Goal: Task Accomplishment & Management: Manage account settings

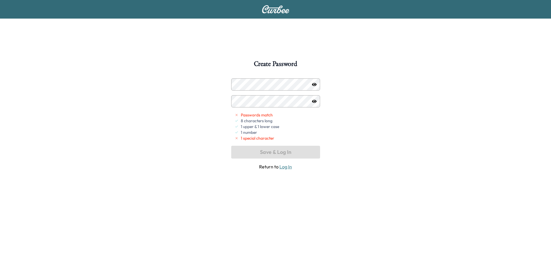
click at [163, 71] on div "Create Password Passwords match 8 characters long 1 upper & 1 lower case 1 numb…" at bounding box center [275, 198] width 551 height 277
click at [315, 84] on icon "button" at bounding box center [314, 84] width 5 height 3
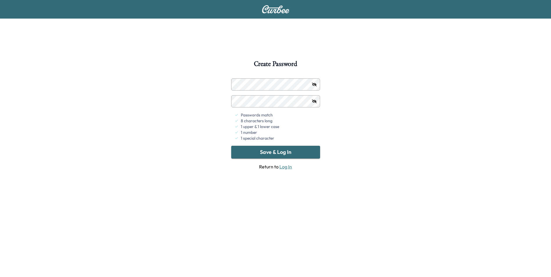
click at [270, 154] on button "Save & Log In" at bounding box center [275, 152] width 89 height 13
click at [312, 82] on button "button" at bounding box center [314, 84] width 5 height 5
click at [291, 151] on button "Save & Log In" at bounding box center [275, 152] width 89 height 13
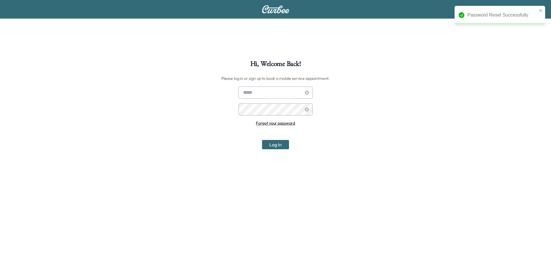
click at [274, 95] on input "text" at bounding box center [275, 93] width 74 height 12
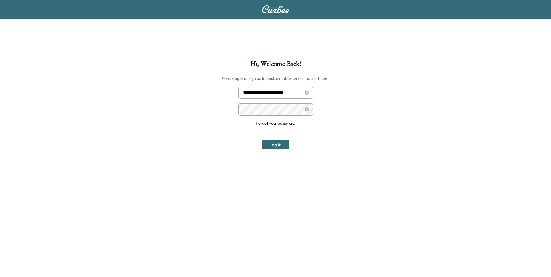
type input "**********"
click at [278, 148] on button "Log In" at bounding box center [275, 144] width 27 height 9
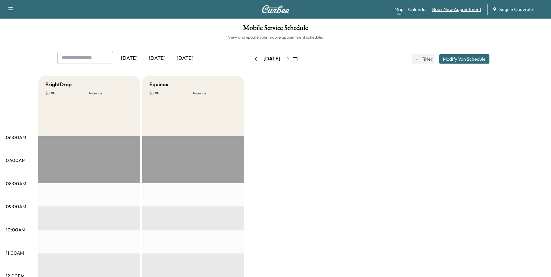
click at [462, 11] on link "Book New Appointment" at bounding box center [456, 9] width 49 height 7
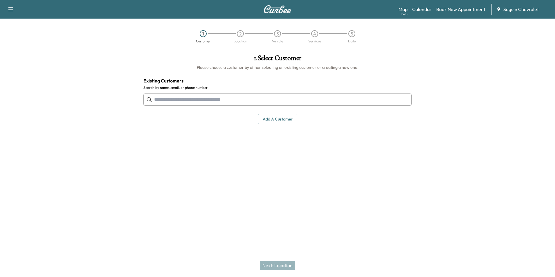
click at [195, 103] on input "text" at bounding box center [277, 99] width 268 height 12
type input "*"
click at [263, 121] on button "Add a customer" at bounding box center [277, 119] width 39 height 11
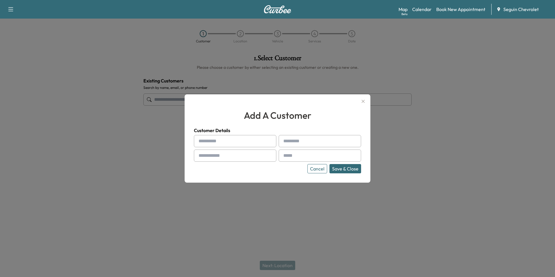
click at [237, 146] on input "text" at bounding box center [235, 141] width 82 height 12
click at [95, 133] on div at bounding box center [277, 138] width 555 height 277
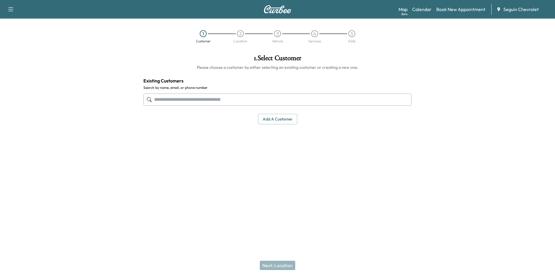
click at [267, 121] on button "Add a customer" at bounding box center [277, 119] width 39 height 11
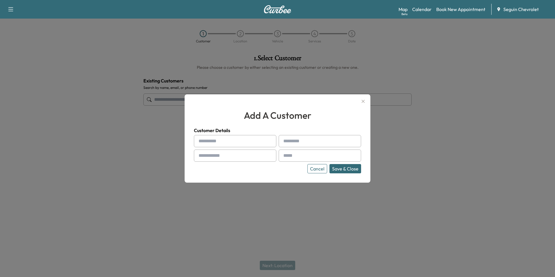
click at [218, 143] on input "text" at bounding box center [235, 141] width 82 height 12
click at [218, 141] on input "***" at bounding box center [235, 141] width 82 height 12
type input "*"
type input "***"
type input "******"
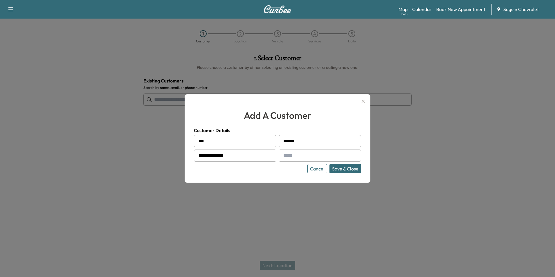
type input "**********"
click at [345, 168] on button "Save & Close" at bounding box center [345, 168] width 32 height 9
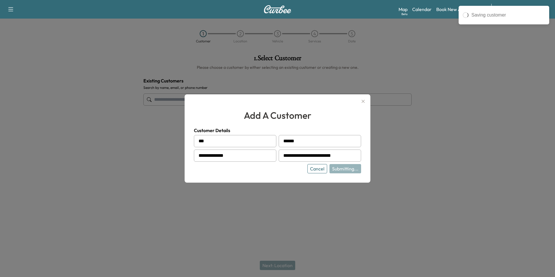
type input "**********"
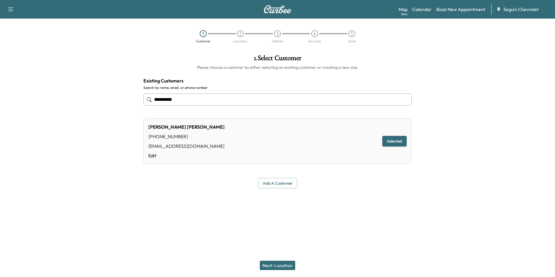
click at [286, 265] on button "Next: Location" at bounding box center [277, 265] width 35 height 9
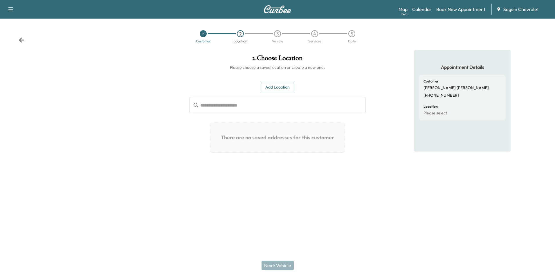
click at [283, 86] on button "Add Location" at bounding box center [278, 87] width 34 height 11
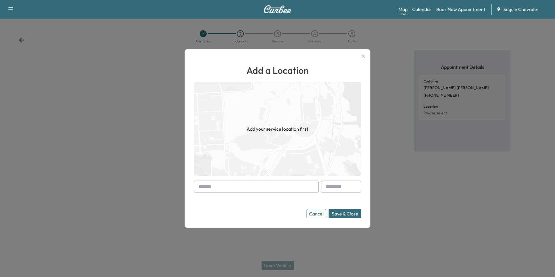
click at [238, 185] on input "text" at bounding box center [256, 187] width 125 height 12
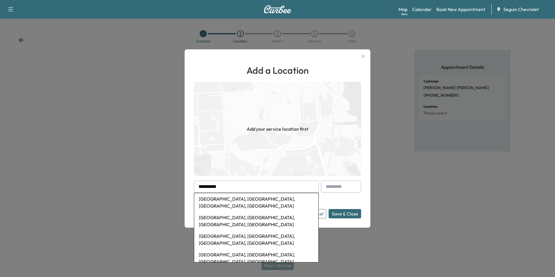
click at [224, 199] on li "[GEOGRAPHIC_DATA], [GEOGRAPHIC_DATA], [GEOGRAPHIC_DATA], [GEOGRAPHIC_DATA]" at bounding box center [256, 202] width 124 height 19
type input "**********"
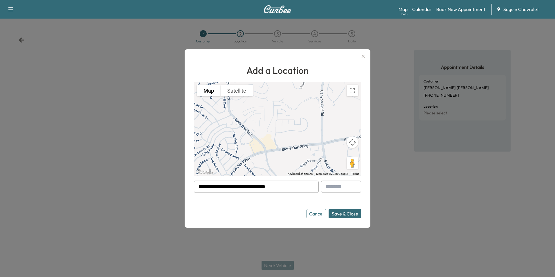
click at [343, 214] on button "Save & Close" at bounding box center [345, 213] width 33 height 9
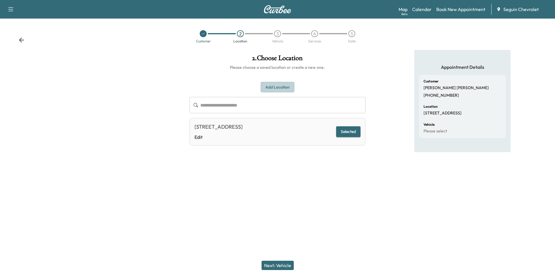
click at [273, 88] on button "Add Location" at bounding box center [278, 87] width 34 height 11
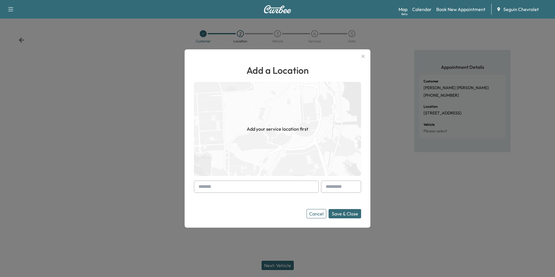
click at [224, 186] on input "text" at bounding box center [256, 187] width 125 height 12
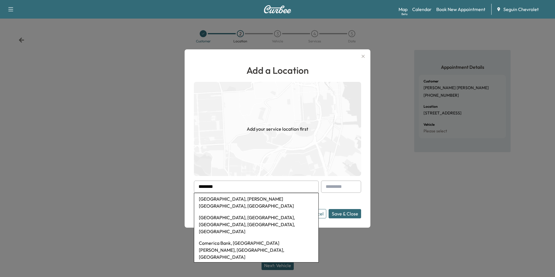
click at [227, 200] on li "[GEOGRAPHIC_DATA], [PERSON_NAME][GEOGRAPHIC_DATA], [GEOGRAPHIC_DATA]" at bounding box center [256, 202] width 124 height 19
type input "**********"
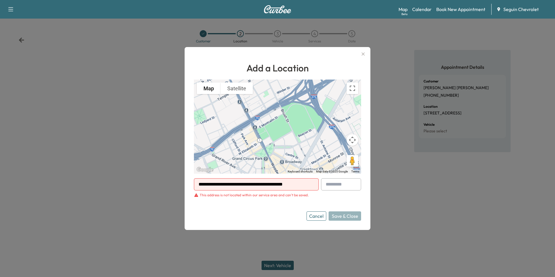
click at [320, 217] on button "Cancel" at bounding box center [317, 215] width 20 height 9
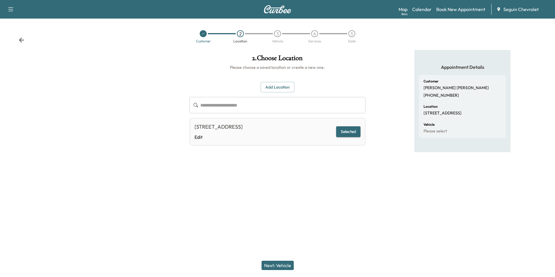
click at [282, 265] on button "Next: Vehicle" at bounding box center [278, 265] width 32 height 9
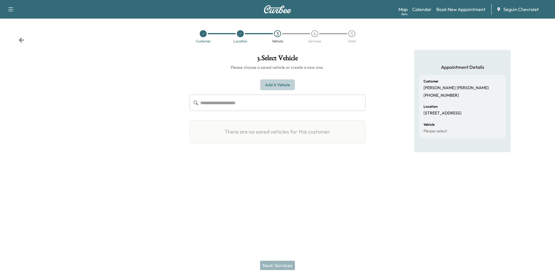
click at [279, 85] on button "Add a Vehicle" at bounding box center [277, 85] width 34 height 11
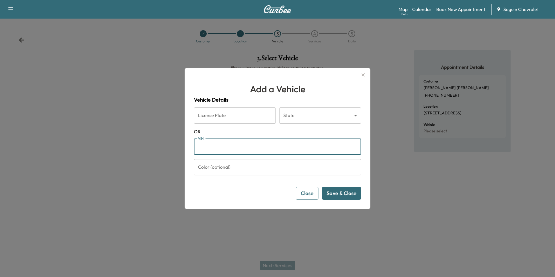
click at [286, 152] on input "VIN" at bounding box center [277, 146] width 167 height 16
type input "**********"
click at [353, 163] on input "Color (optional)" at bounding box center [277, 167] width 167 height 16
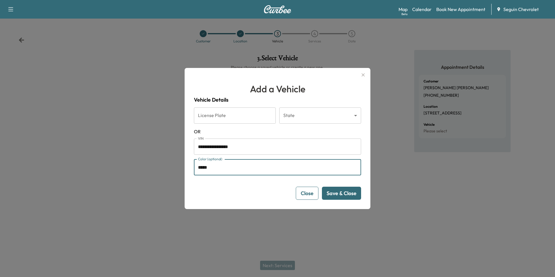
type input "*****"
click at [346, 192] on button "Save & Close" at bounding box center [341, 193] width 39 height 13
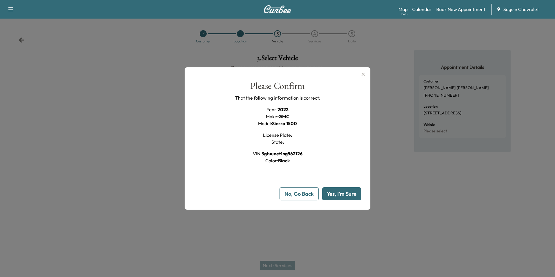
click at [343, 194] on button "Yes, I'm Sure" at bounding box center [341, 193] width 39 height 13
click at [362, 74] on icon "button" at bounding box center [363, 74] width 7 height 7
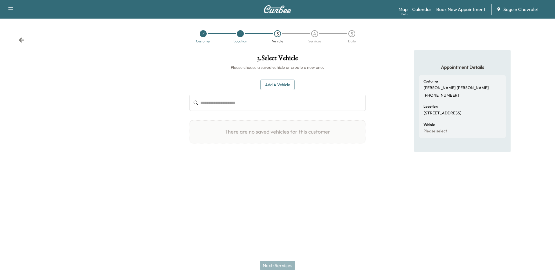
click at [205, 36] on div at bounding box center [203, 33] width 7 height 7
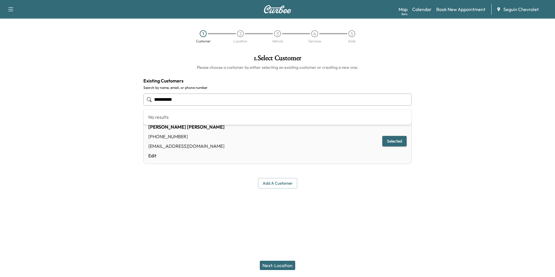
drag, startPoint x: 178, startPoint y: 99, endPoint x: 146, endPoint y: 99, distance: 32.5
click at [146, 99] on div "**********" at bounding box center [277, 99] width 268 height 19
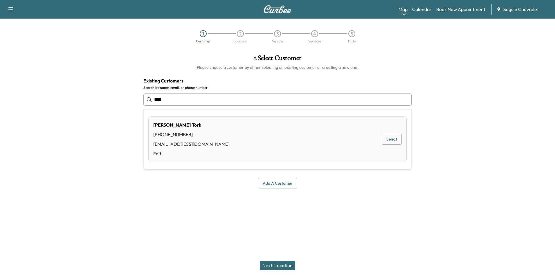
click at [168, 130] on div "[PERSON_NAME] [PHONE_NUMBER] [EMAIL_ADDRESS][DOMAIN_NAME] Edit" at bounding box center [191, 139] width 76 height 36
type input "*********"
click at [396, 141] on button "Selected" at bounding box center [394, 141] width 24 height 11
click at [286, 266] on button "Next: Location" at bounding box center [277, 265] width 35 height 9
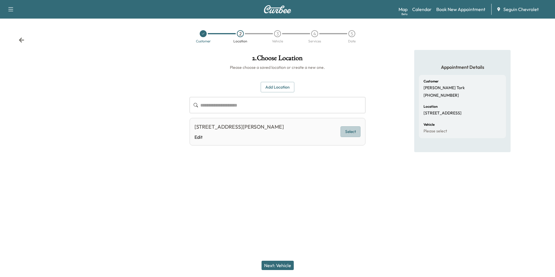
click at [347, 134] on button "Select" at bounding box center [350, 131] width 20 height 11
click at [278, 262] on button "Next: Vehicle" at bounding box center [278, 265] width 32 height 9
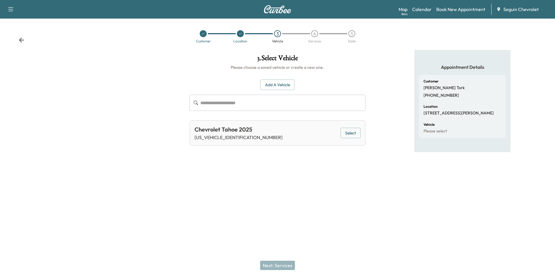
click at [347, 133] on button "Select" at bounding box center [350, 133] width 20 height 11
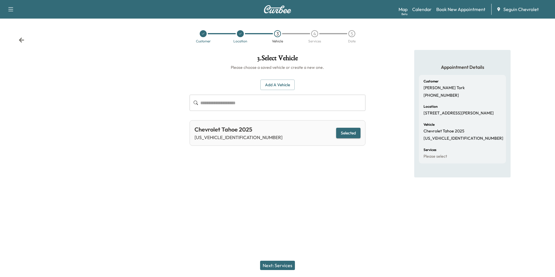
click at [279, 267] on button "Next: Services" at bounding box center [277, 265] width 35 height 9
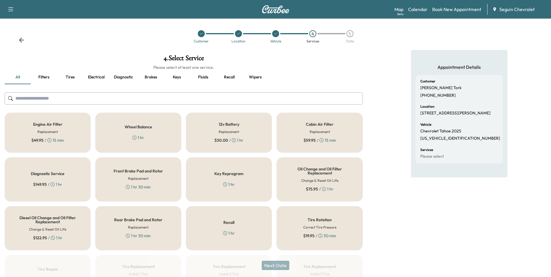
click at [218, 228] on div "Recall 1 hr" at bounding box center [229, 228] width 86 height 44
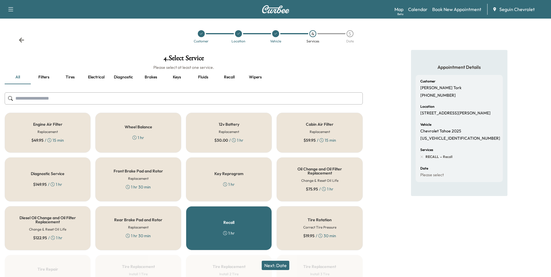
click at [248, 218] on div "Recall 1 hr" at bounding box center [229, 228] width 86 height 44
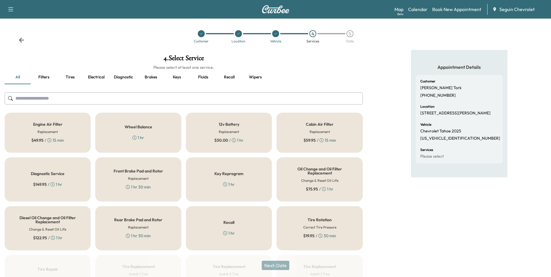
click at [248, 218] on div "Recall 1 hr" at bounding box center [229, 228] width 86 height 44
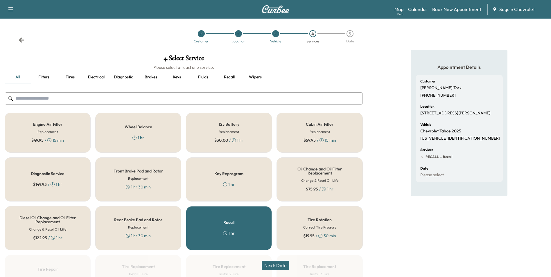
click at [26, 97] on input "text" at bounding box center [184, 98] width 358 height 12
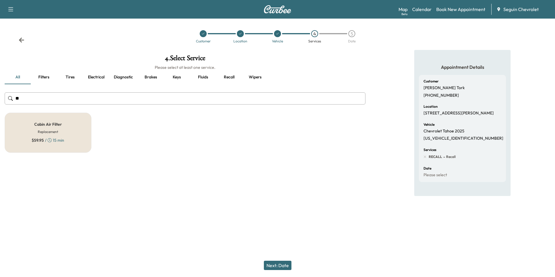
type input "*"
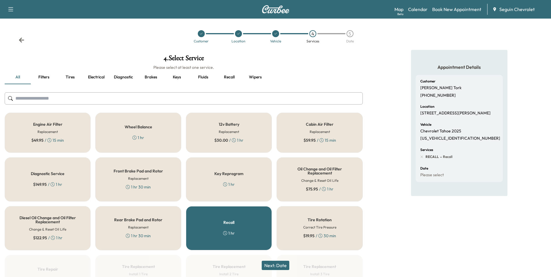
click at [308, 138] on span "$ 59.95" at bounding box center [309, 140] width 12 height 6
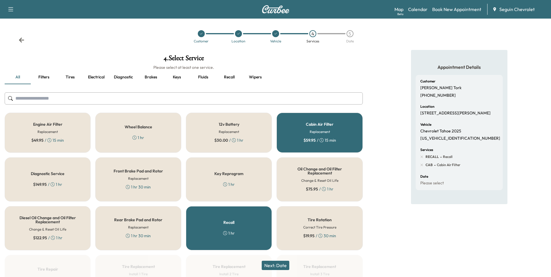
click at [278, 267] on button "Next: Date" at bounding box center [276, 265] width 28 height 9
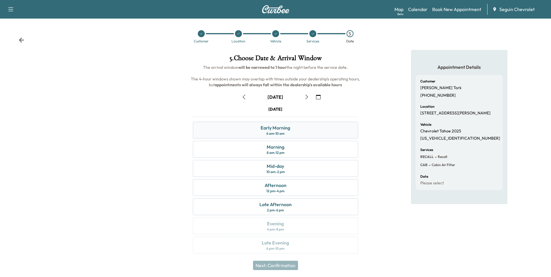
click at [284, 135] on div "6 am - 10 am" at bounding box center [275, 133] width 18 height 5
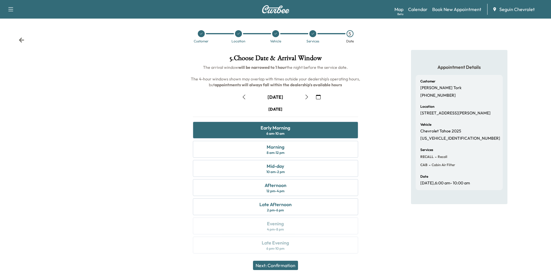
click at [280, 268] on button "Next: Confirmation" at bounding box center [275, 265] width 45 height 9
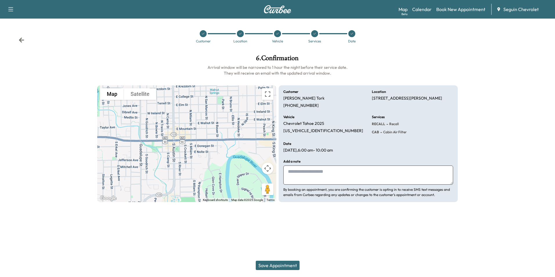
click at [296, 171] on textarea at bounding box center [368, 174] width 170 height 19
type textarea "**********"
click at [282, 268] on button "Save Appointment" at bounding box center [278, 265] width 44 height 9
click at [293, 268] on button "Save Appointment" at bounding box center [278, 265] width 44 height 9
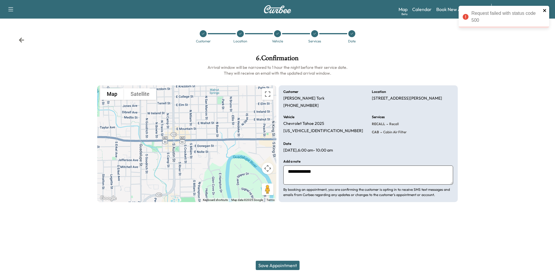
click at [545, 12] on icon "close" at bounding box center [545, 10] width 4 height 5
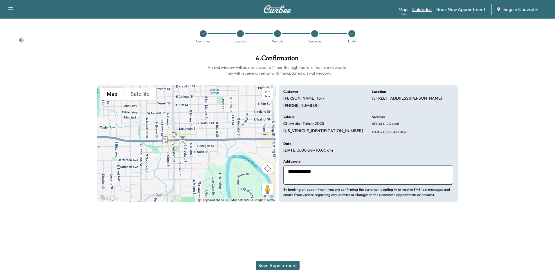
click at [424, 12] on link "Calendar" at bounding box center [421, 9] width 19 height 7
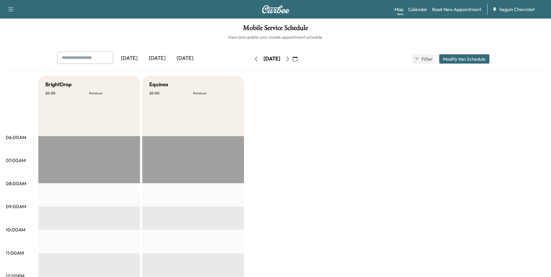
click at [194, 59] on div "[DATE]" at bounding box center [185, 58] width 28 height 13
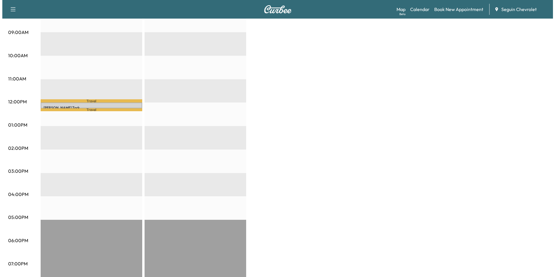
scroll to position [145, 0]
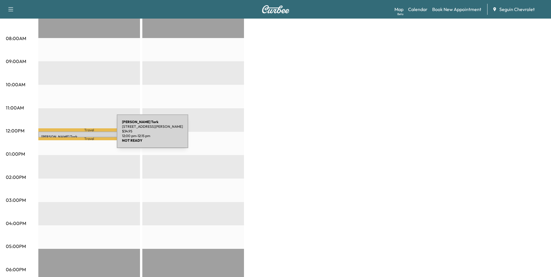
click at [73, 135] on p "[PERSON_NAME]" at bounding box center [89, 136] width 96 height 5
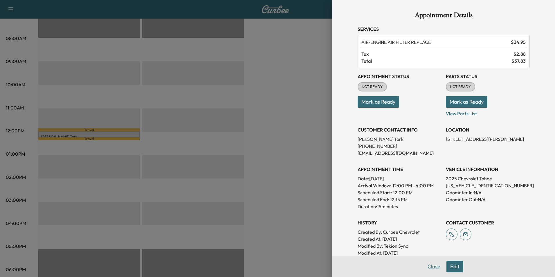
click at [425, 268] on button "Close" at bounding box center [434, 267] width 20 height 12
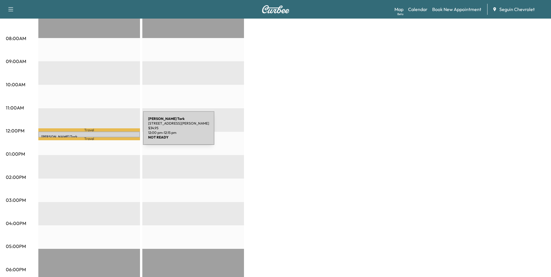
click at [99, 131] on div "[PERSON_NAME] [STREET_ADDRESS][PERSON_NAME] $ 34.95 12:00 pm - 12:15 pm" at bounding box center [89, 134] width 102 height 6
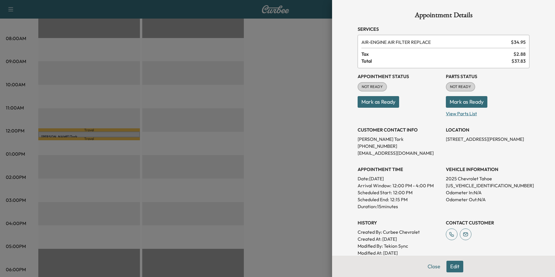
click at [462, 114] on p "View Parts List" at bounding box center [488, 112] width 84 height 9
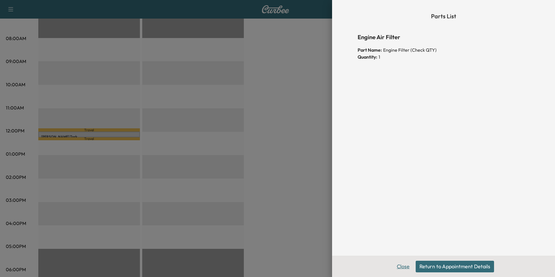
click at [402, 268] on button "Close" at bounding box center [403, 267] width 20 height 12
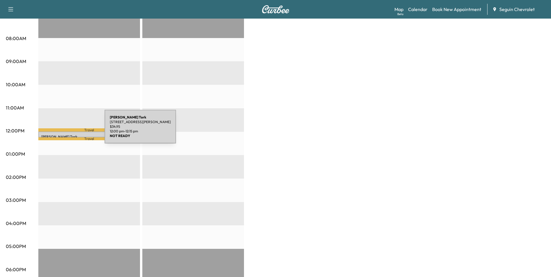
click at [61, 131] on div "[PERSON_NAME] [STREET_ADDRESS][PERSON_NAME] $ 34.95 12:00 pm - 12:15 pm" at bounding box center [89, 134] width 102 height 6
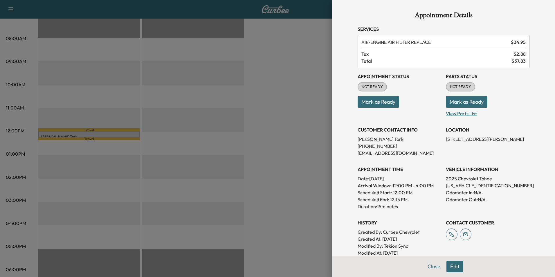
click at [464, 113] on p "View Parts List" at bounding box center [488, 112] width 84 height 9
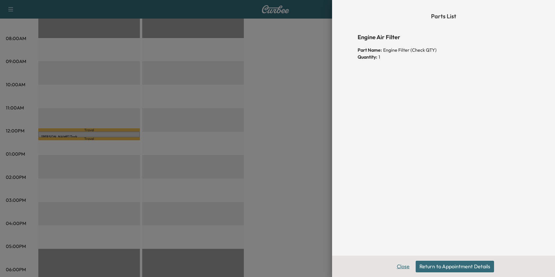
click at [402, 266] on button "Close" at bounding box center [403, 267] width 20 height 12
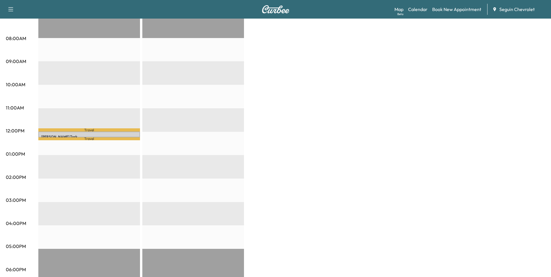
click at [87, 141] on div "Travel [PERSON_NAME] [STREET_ADDRESS][PERSON_NAME] $ 34.95 12:00 pm - 12:15 pm …" at bounding box center [89, 178] width 102 height 375
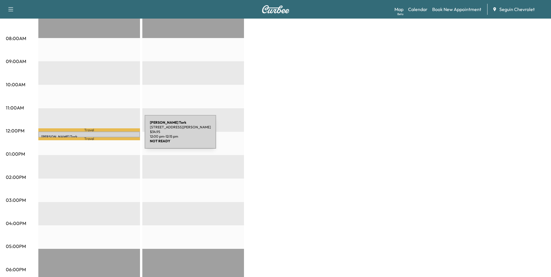
click at [101, 135] on p "[PERSON_NAME]" at bounding box center [89, 136] width 96 height 5
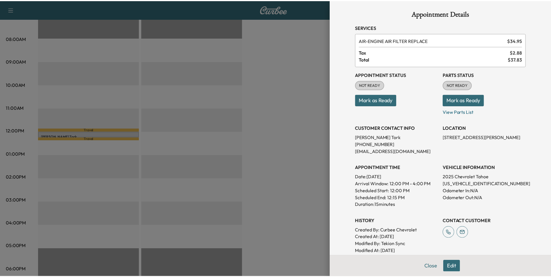
scroll to position [0, 0]
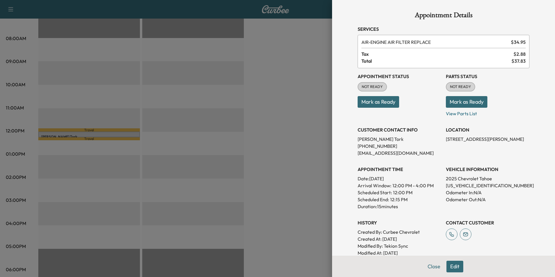
click at [453, 105] on button "Mark as Ready" at bounding box center [467, 102] width 42 height 12
click at [369, 104] on button "Mark as Ready" at bounding box center [379, 102] width 42 height 12
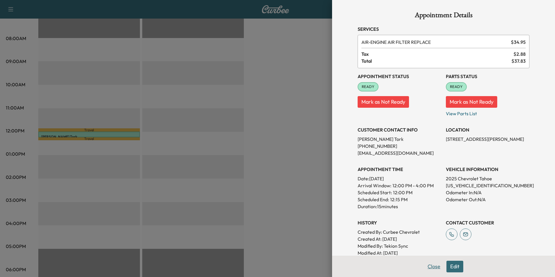
click at [427, 268] on button "Close" at bounding box center [434, 267] width 20 height 12
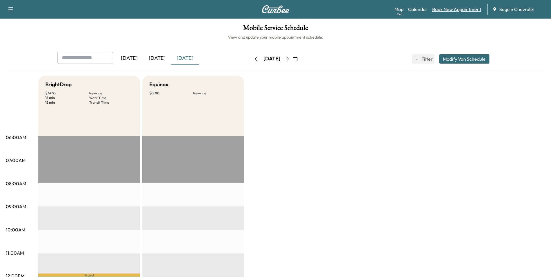
click at [461, 8] on link "Book New Appointment" at bounding box center [456, 9] width 49 height 7
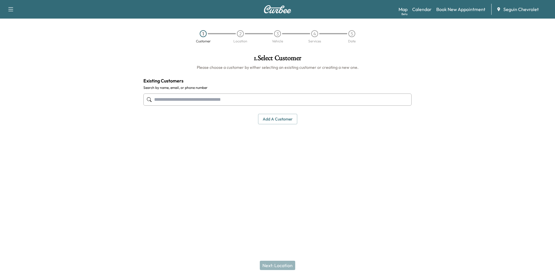
click at [189, 97] on input "text" at bounding box center [277, 99] width 268 height 12
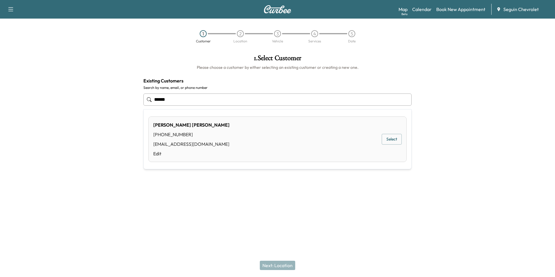
click at [387, 140] on button "Select" at bounding box center [392, 139] width 20 height 11
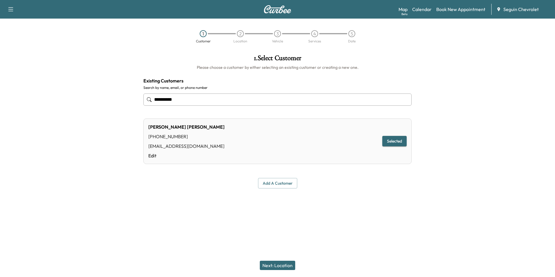
type input "**********"
click at [285, 181] on button "Add a customer" at bounding box center [277, 183] width 39 height 11
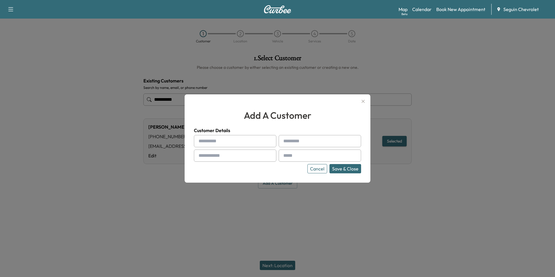
click at [317, 169] on button "Cancel" at bounding box center [317, 168] width 20 height 9
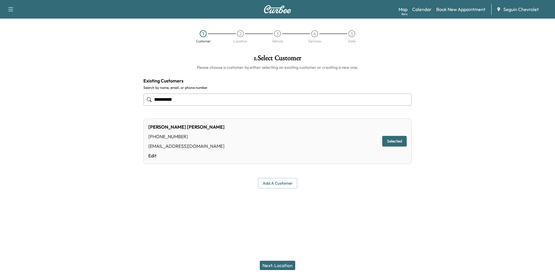
click at [387, 143] on button "Selected" at bounding box center [394, 141] width 24 height 11
click at [274, 267] on button "Next: Location" at bounding box center [277, 265] width 35 height 9
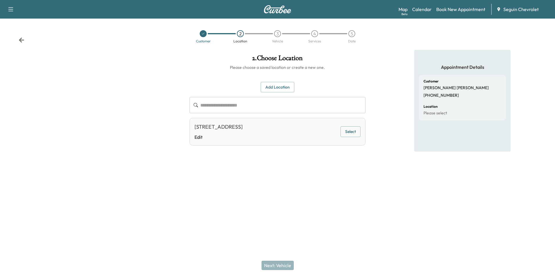
click at [359, 131] on button "Select" at bounding box center [350, 131] width 20 height 11
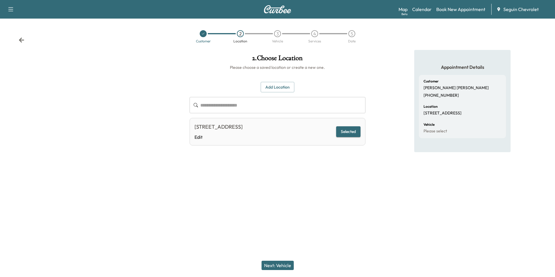
click at [283, 267] on button "Next: Vehicle" at bounding box center [278, 265] width 32 height 9
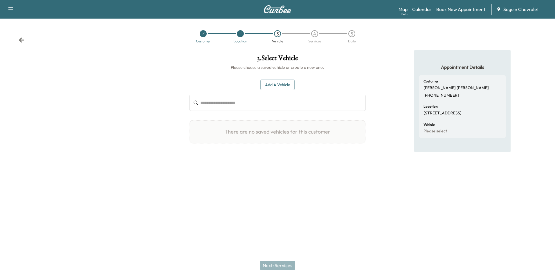
click at [281, 87] on button "Add a Vehicle" at bounding box center [277, 85] width 34 height 11
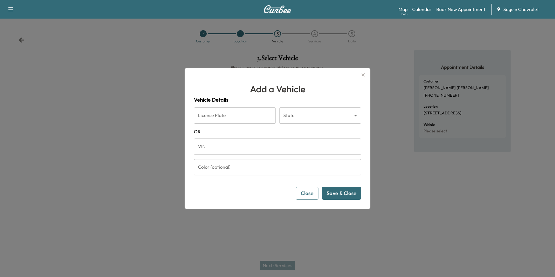
click at [243, 122] on input "License Plate" at bounding box center [235, 115] width 82 height 16
type input "******"
click at [322, 187] on button "Save & Close" at bounding box center [341, 193] width 39 height 13
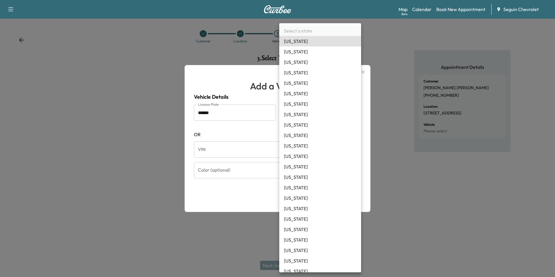
click at [351, 106] on body "Support Log Out Map Beta Calendar Book New Appointment Seguin Chevrolet Custome…" at bounding box center [277, 138] width 555 height 277
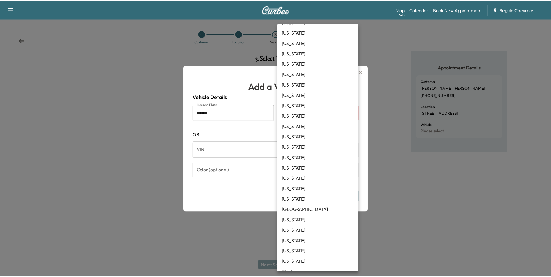
scroll to position [393, 0]
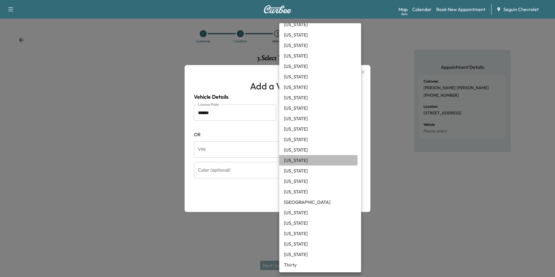
click at [314, 161] on li "[US_STATE]" at bounding box center [320, 160] width 82 height 10
type input "**"
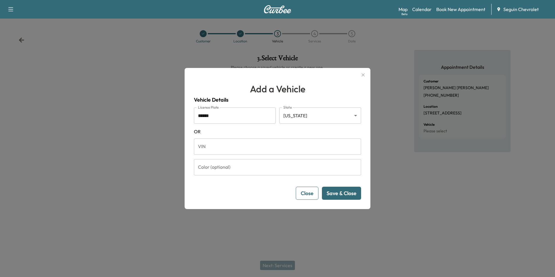
click at [345, 191] on button "Save & Close" at bounding box center [341, 193] width 39 height 13
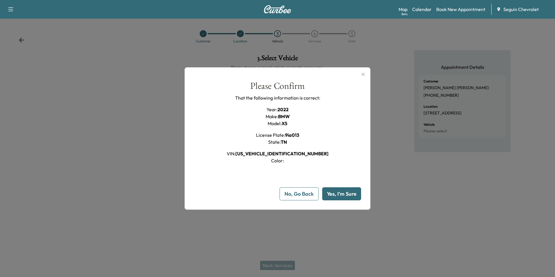
click at [343, 195] on button "Yes, I'm Sure" at bounding box center [341, 193] width 39 height 13
type input "**"
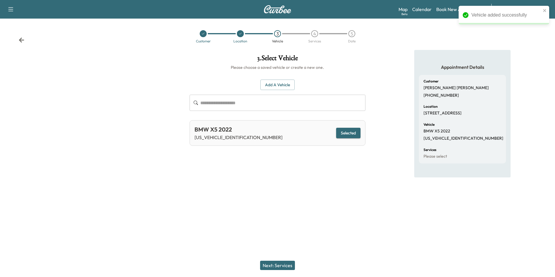
click at [286, 264] on button "Next: Services" at bounding box center [277, 265] width 35 height 9
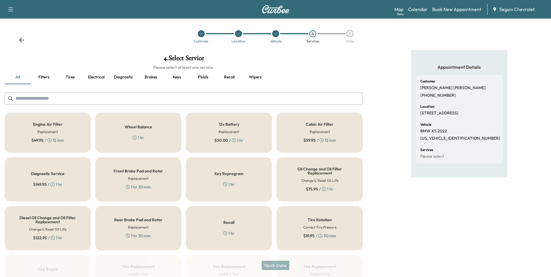
click at [235, 224] on div "Recall 1 hr" at bounding box center [229, 228] width 86 height 44
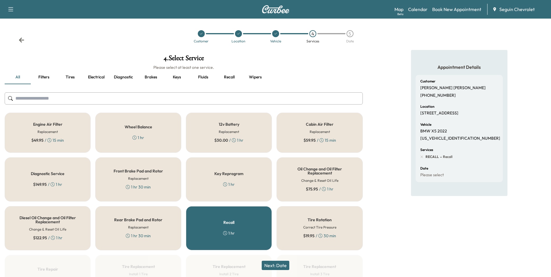
click at [322, 223] on div "Tire Rotation Correct Tire Pressure $ 19.95 / 30 min" at bounding box center [319, 228] width 86 height 44
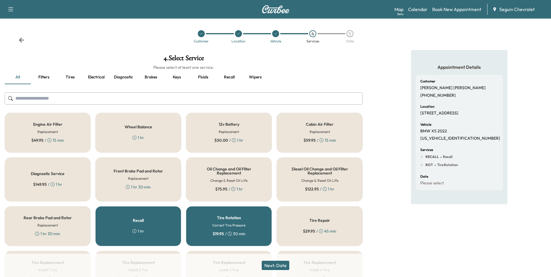
click at [286, 267] on button "Next: Date" at bounding box center [276, 265] width 28 height 9
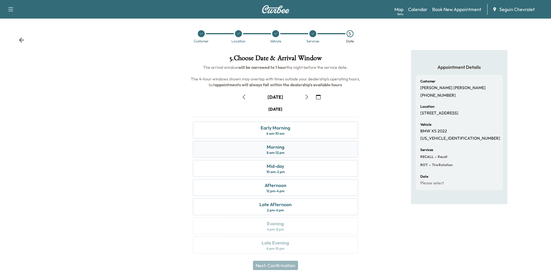
click at [271, 147] on div "Morning" at bounding box center [275, 146] width 18 height 7
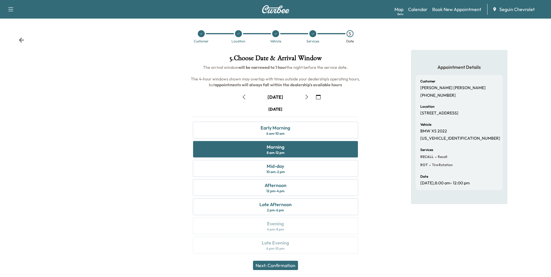
click at [278, 265] on button "Next: Confirmation" at bounding box center [275, 265] width 45 height 9
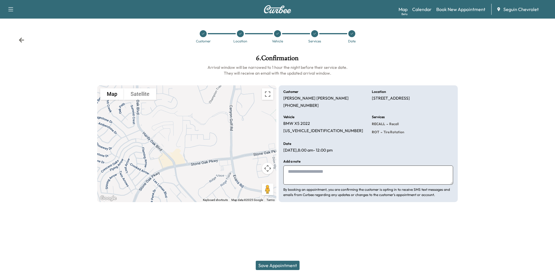
click at [303, 169] on textarea at bounding box center [368, 174] width 170 height 19
type textarea "**********"
click at [275, 266] on button "Save Appointment" at bounding box center [278, 265] width 44 height 9
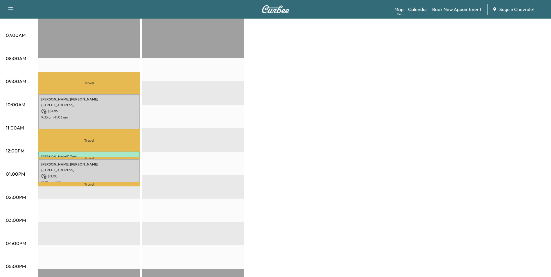
scroll to position [145, 0]
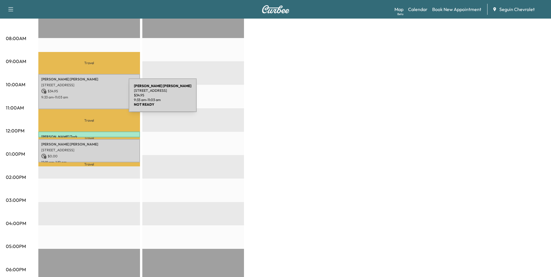
click at [85, 99] on div "[PERSON_NAME] [GEOGRAPHIC_DATA], [GEOGRAPHIC_DATA] $ 34.95 9:33 am - 11:03 am" at bounding box center [89, 91] width 102 height 35
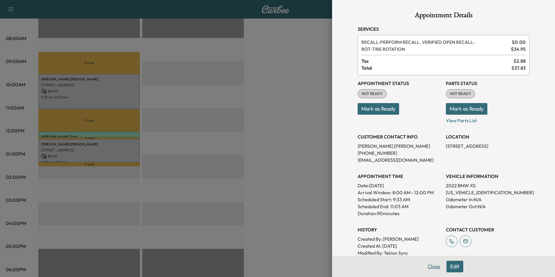
click at [428, 266] on button "Close" at bounding box center [434, 267] width 20 height 12
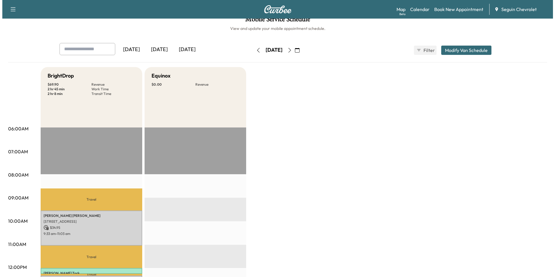
scroll to position [0, 0]
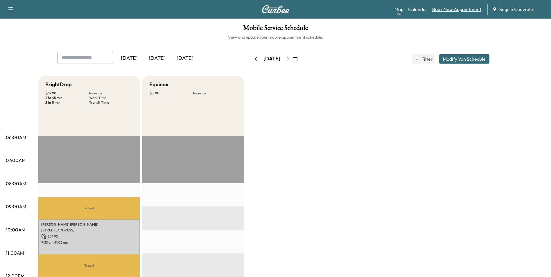
click at [458, 10] on link "Book New Appointment" at bounding box center [456, 9] width 49 height 7
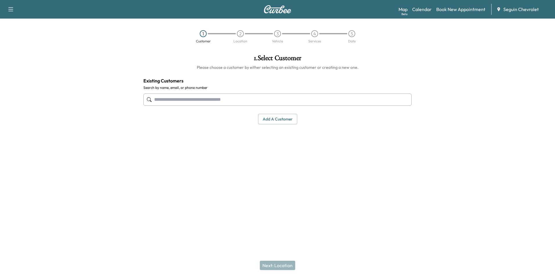
click at [202, 100] on input "text" at bounding box center [277, 99] width 268 height 12
click at [178, 120] on div "No results" at bounding box center [278, 116] width 268 height 15
type input "********"
click at [219, 163] on div "1 . Select Customer Please choose a customer by either selecting an existing cu…" at bounding box center [278, 119] width 278 height 138
click at [278, 121] on button "Add a customer" at bounding box center [277, 119] width 39 height 11
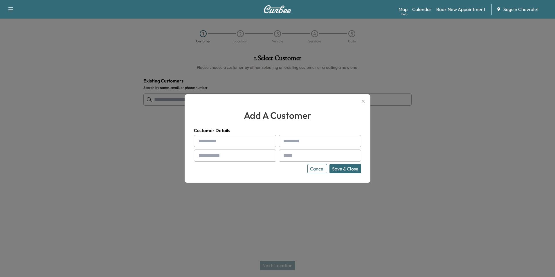
click at [222, 143] on input "text" at bounding box center [235, 141] width 82 height 12
type input "******"
type input "********"
type input "**********"
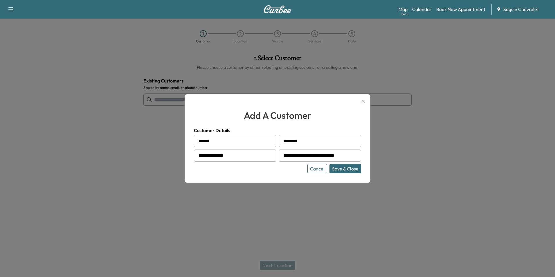
click at [340, 168] on button "Save & Close" at bounding box center [345, 168] width 32 height 9
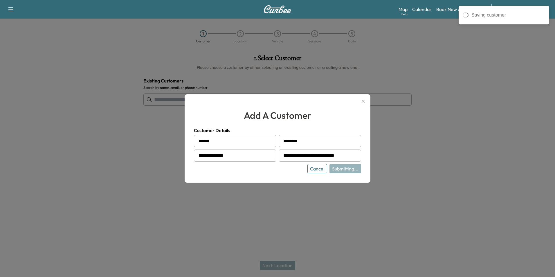
type input "**********"
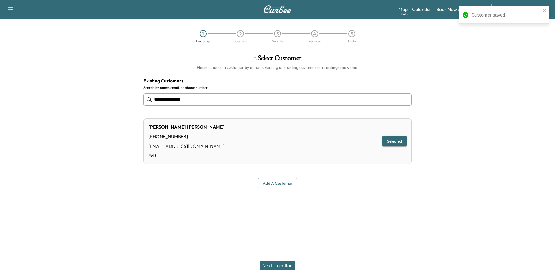
click at [277, 266] on button "Next: Location" at bounding box center [277, 265] width 35 height 9
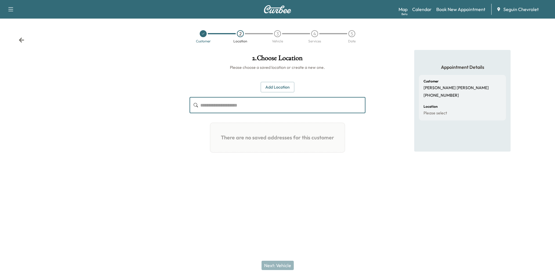
click at [256, 108] on input "text" at bounding box center [282, 105] width 165 height 16
type input "****"
click at [286, 89] on button "Add Location" at bounding box center [278, 87] width 34 height 11
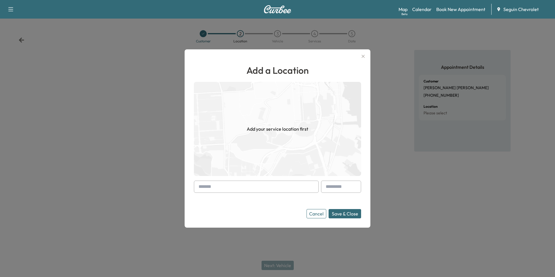
click at [289, 189] on input "text" at bounding box center [256, 187] width 125 height 12
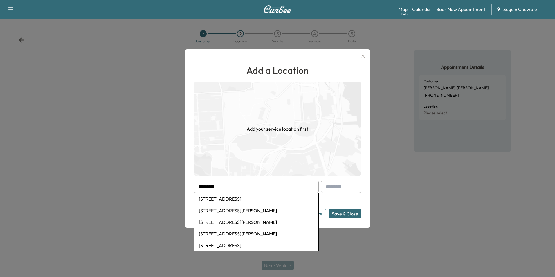
click at [255, 198] on li "[STREET_ADDRESS]" at bounding box center [256, 199] width 124 height 12
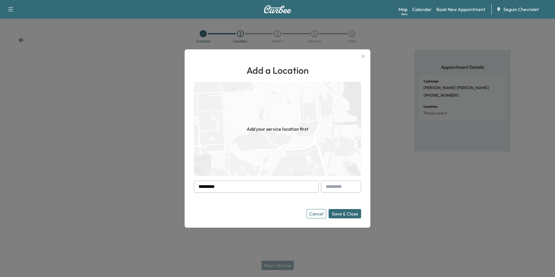
type input "**********"
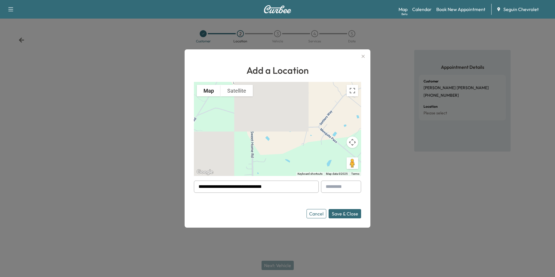
click at [348, 215] on button "Save & Close" at bounding box center [345, 213] width 33 height 9
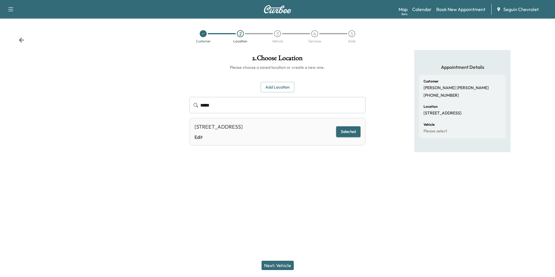
click at [289, 266] on button "Next: Vehicle" at bounding box center [278, 265] width 32 height 9
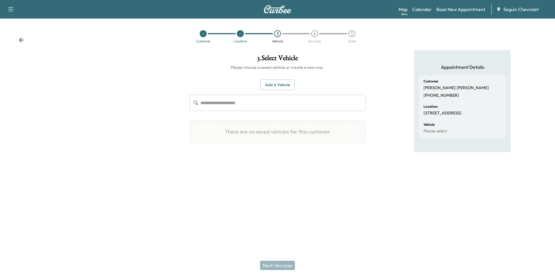
click at [273, 87] on button "Add a Vehicle" at bounding box center [277, 85] width 34 height 11
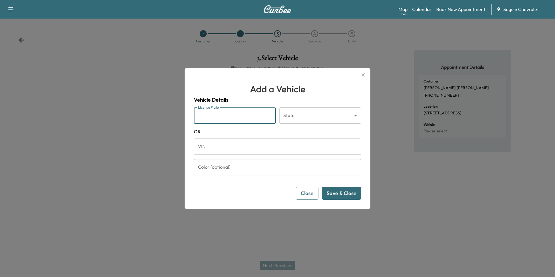
click at [217, 118] on input "License Plate" at bounding box center [235, 115] width 82 height 16
type input "******"
click at [330, 109] on body "Support Log Out Map Beta Calendar Book New Appointment Seguin Chevrolet Custome…" at bounding box center [277, 138] width 555 height 277
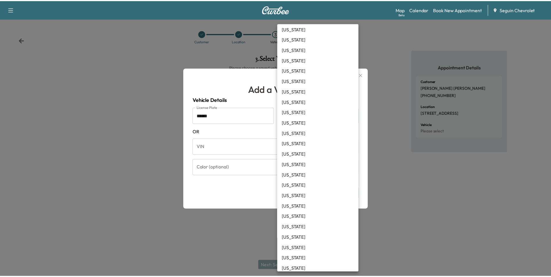
scroll to position [319, 0]
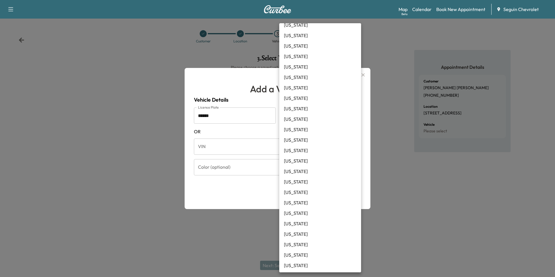
click at [298, 235] on li "[US_STATE]" at bounding box center [320, 234] width 82 height 10
type input "**"
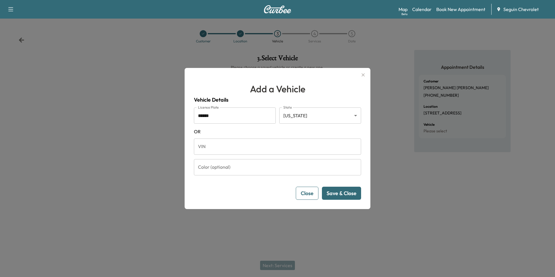
click at [343, 190] on button "Save & Close" at bounding box center [341, 193] width 39 height 13
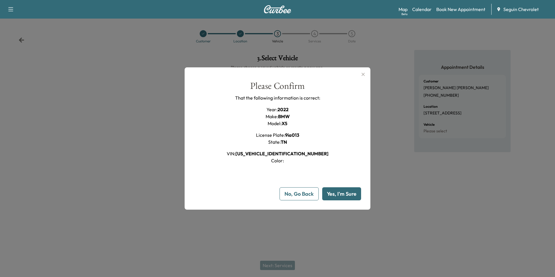
click at [343, 194] on button "Yes, I'm Sure" at bounding box center [341, 193] width 39 height 13
type input "**"
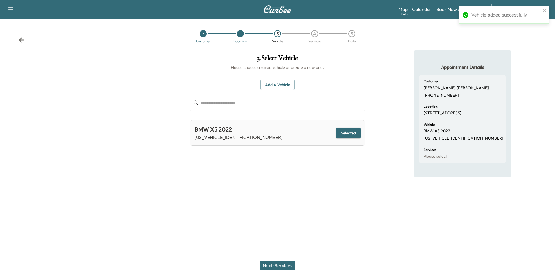
click at [283, 266] on button "Next: Services" at bounding box center [277, 265] width 35 height 9
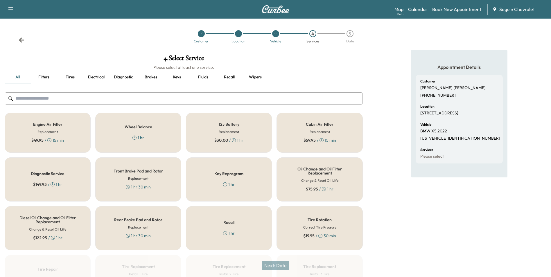
click at [70, 127] on div "Engine Air Filter Replacement $ 49.95 / 15 min" at bounding box center [48, 133] width 86 height 40
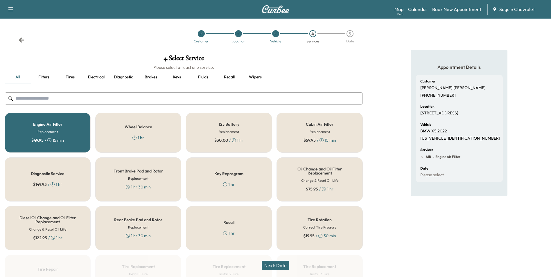
click at [154, 182] on div "Front Brake Pad and Rotor Replacement 1 hr 30 min" at bounding box center [138, 179] width 86 height 44
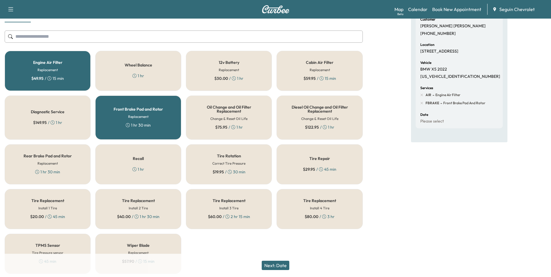
scroll to position [82, 0]
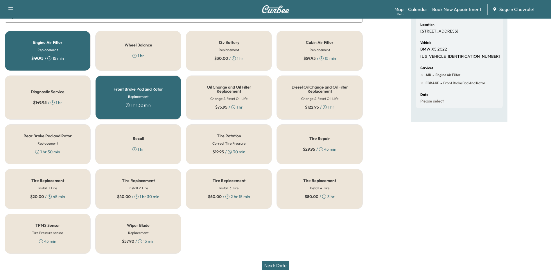
click at [279, 267] on button "Next: Date" at bounding box center [276, 265] width 28 height 9
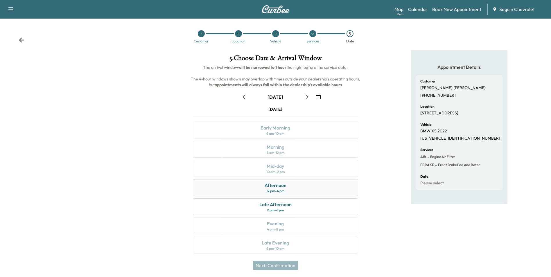
click at [286, 190] on div "Afternoon 12 pm - 4 pm" at bounding box center [275, 187] width 165 height 17
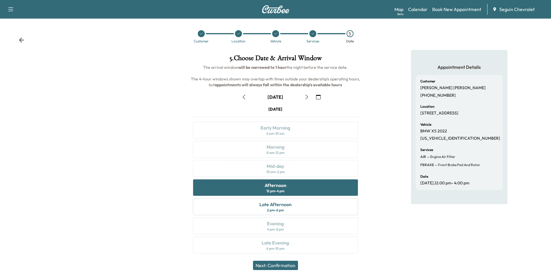
click at [286, 266] on button "Next: Confirmation" at bounding box center [275, 265] width 45 height 9
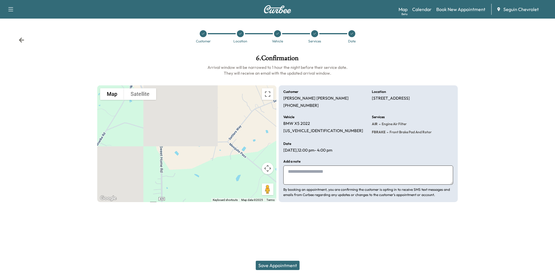
click at [303, 172] on textarea at bounding box center [368, 174] width 170 height 19
type textarea "**********"
click at [287, 264] on button "Save Appointment" at bounding box center [278, 265] width 44 height 9
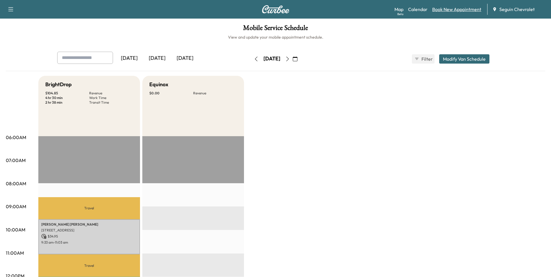
click at [463, 11] on link "Book New Appointment" at bounding box center [456, 9] width 49 height 7
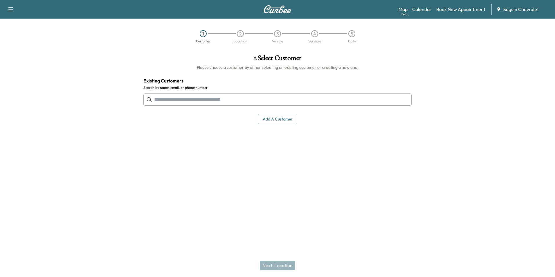
click at [184, 101] on input "text" at bounding box center [277, 99] width 268 height 12
click at [271, 118] on button "Add a customer" at bounding box center [277, 119] width 39 height 11
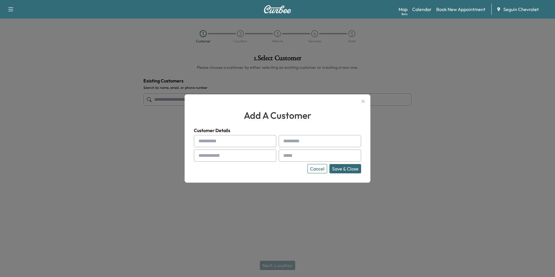
click at [233, 140] on input "text" at bounding box center [235, 141] width 82 height 12
type input "*****"
type input "*******"
type input "**********"
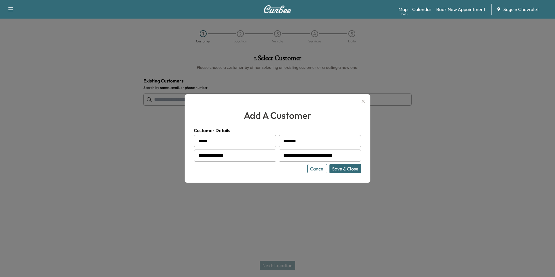
click at [244, 159] on input "**********" at bounding box center [235, 155] width 82 height 12
drag, startPoint x: 239, startPoint y: 157, endPoint x: 130, endPoint y: 143, distance: 110.1
click at [131, 143] on div "**********" at bounding box center [277, 138] width 555 height 277
type input "**********"
click at [343, 170] on button "Save & Close" at bounding box center [345, 168] width 32 height 9
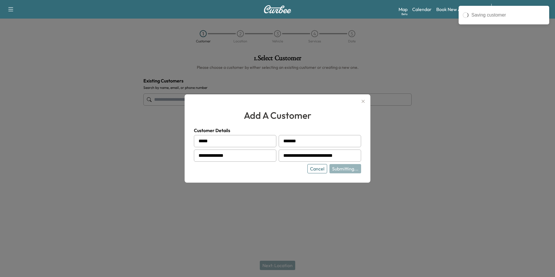
type input "**********"
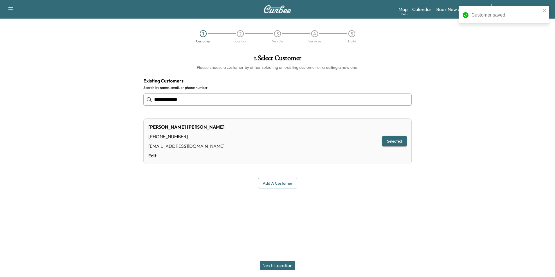
click at [279, 264] on button "Next: Location" at bounding box center [277, 265] width 35 height 9
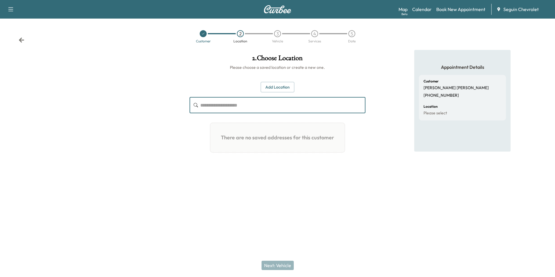
click at [264, 108] on input "text" at bounding box center [282, 105] width 165 height 16
click at [287, 89] on button "Add Location" at bounding box center [278, 87] width 34 height 11
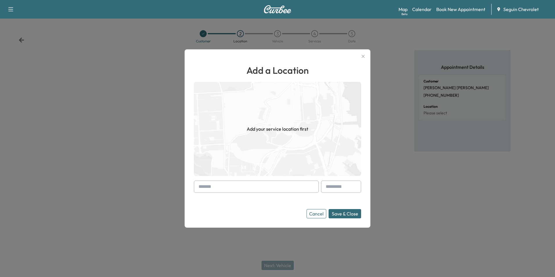
click at [254, 188] on input "text" at bounding box center [256, 187] width 125 height 12
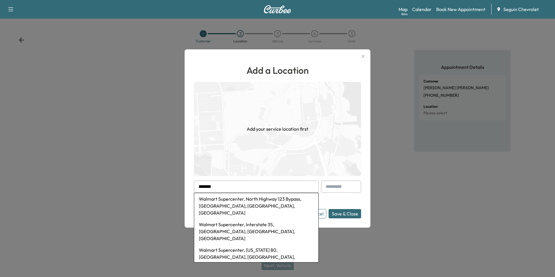
click at [240, 219] on li "Walmart Supercenter, Interstate 35, [GEOGRAPHIC_DATA], [GEOGRAPHIC_DATA], [GEOG…" at bounding box center [256, 232] width 124 height 26
type input "**********"
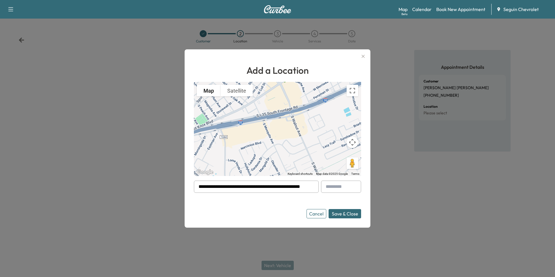
click at [343, 212] on button "Save & Close" at bounding box center [345, 213] width 33 height 9
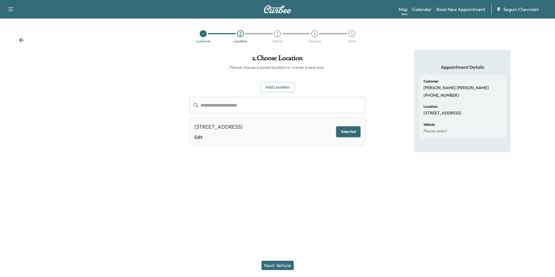
click at [281, 265] on button "Next: Vehicle" at bounding box center [278, 265] width 32 height 9
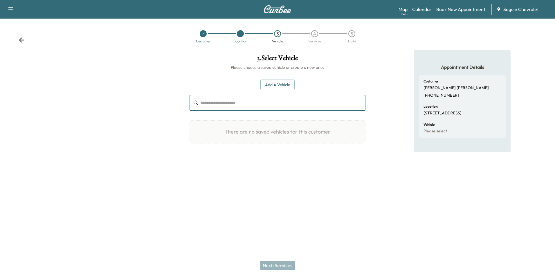
click at [238, 109] on input "text" at bounding box center [282, 103] width 165 height 16
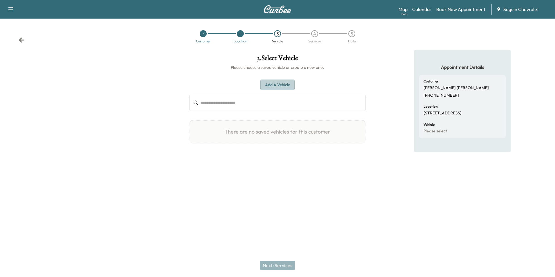
click at [269, 89] on button "Add a Vehicle" at bounding box center [277, 85] width 34 height 11
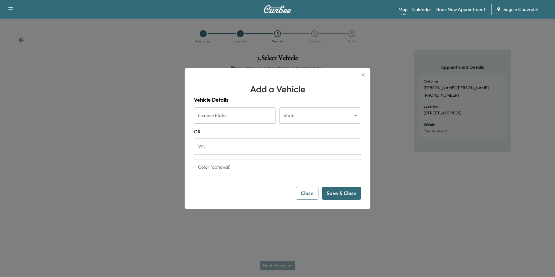
click at [243, 119] on input "License Plate" at bounding box center [235, 115] width 82 height 16
type input "******"
type input "**"
click at [343, 194] on button "Save & Close" at bounding box center [341, 193] width 39 height 13
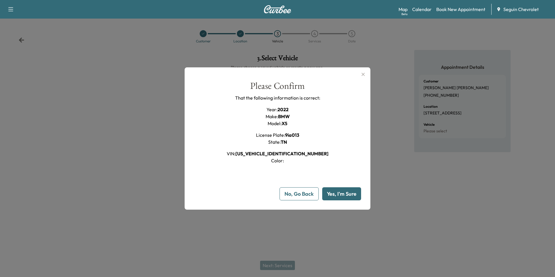
click at [343, 194] on button "Yes, I'm Sure" at bounding box center [341, 193] width 39 height 13
type input "**"
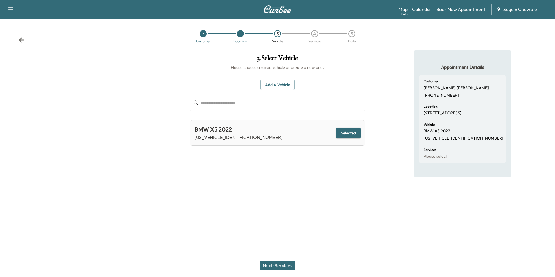
click at [272, 265] on button "Next: Services" at bounding box center [277, 265] width 35 height 9
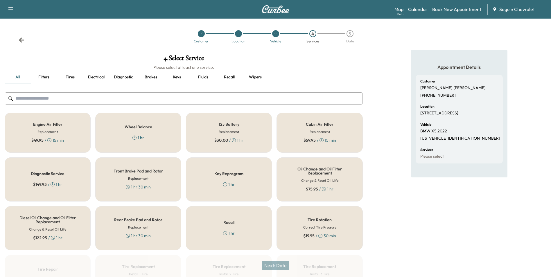
click at [38, 130] on h6 "Replacement" at bounding box center [47, 131] width 20 height 5
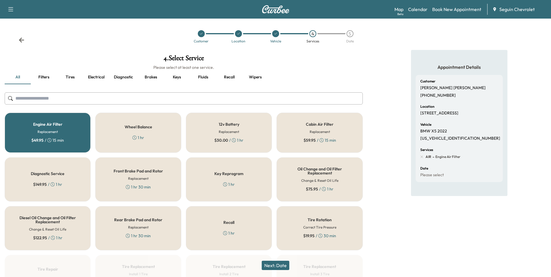
click at [127, 176] on div "Front Brake Pad and Rotor Replacement 1 hr 30 min" at bounding box center [138, 179] width 86 height 44
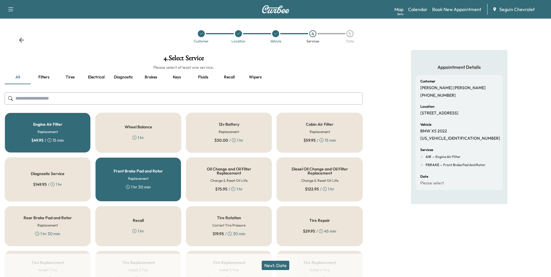
click at [282, 265] on button "Next: Date" at bounding box center [276, 265] width 28 height 9
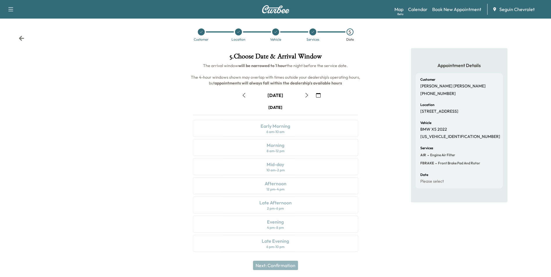
scroll to position [2, 0]
click at [306, 95] on icon "button" at bounding box center [306, 95] width 5 height 5
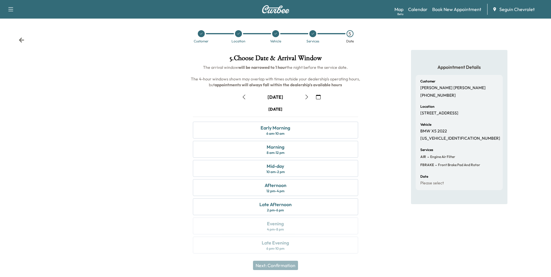
click at [246, 98] on icon "button" at bounding box center [244, 97] width 5 height 5
click at [306, 99] on icon "button" at bounding box center [306, 97] width 5 height 5
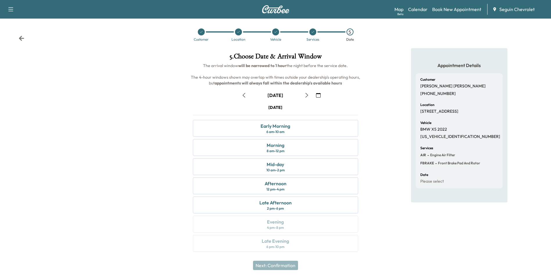
scroll to position [2, 0]
click at [9, 9] on icon "button" at bounding box center [10, 9] width 7 height 7
click at [69, 81] on div at bounding box center [91, 153] width 183 height 210
click at [273, 10] on img at bounding box center [276, 9] width 28 height 8
click at [270, 12] on img at bounding box center [276, 9] width 28 height 8
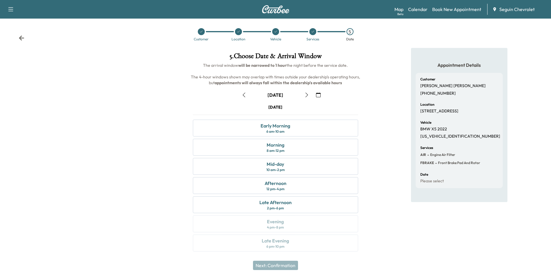
click at [23, 37] on icon at bounding box center [22, 38] width 6 height 6
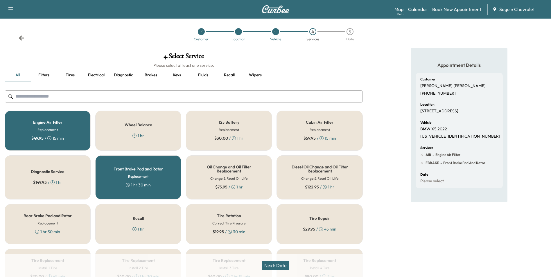
click at [23, 37] on icon at bounding box center [22, 38] width 6 height 6
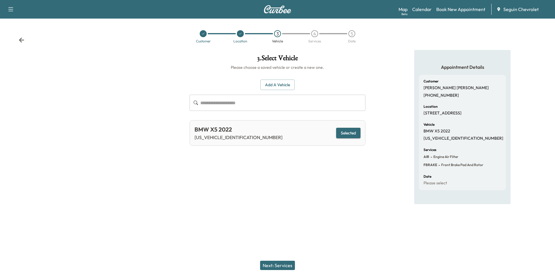
click at [23, 37] on div "Customer Location 3 Vehicle 4 Services 5 Date" at bounding box center [277, 36] width 555 height 27
click at [22, 40] on icon at bounding box center [21, 39] width 5 height 5
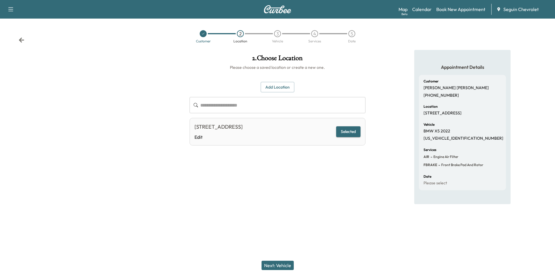
click at [22, 40] on icon at bounding box center [21, 39] width 5 height 5
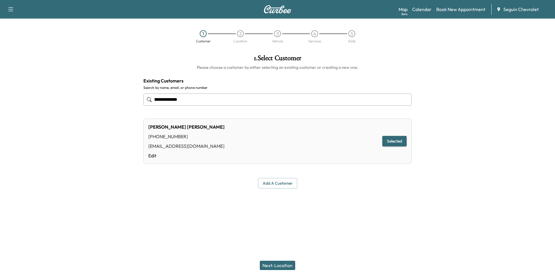
click at [22, 40] on div "1 Customer 2 Location 3 Vehicle 4 Services 5 Date" at bounding box center [277, 36] width 555 height 27
click at [419, 10] on link "Calendar" at bounding box center [421, 9] width 19 height 7
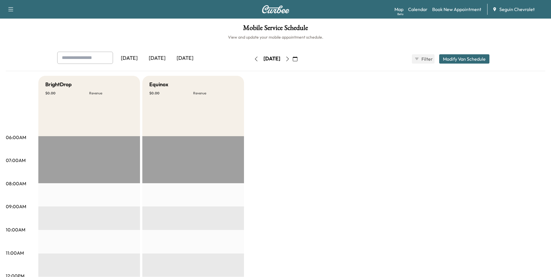
click at [181, 56] on div "[DATE]" at bounding box center [185, 58] width 28 height 13
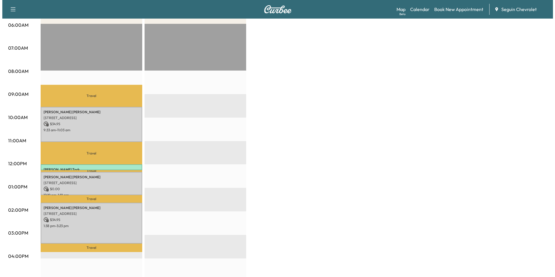
scroll to position [145, 0]
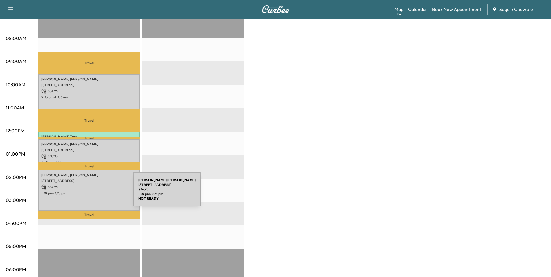
click at [90, 191] on p "1:38 pm - 3:23 pm" at bounding box center [89, 193] width 96 height 5
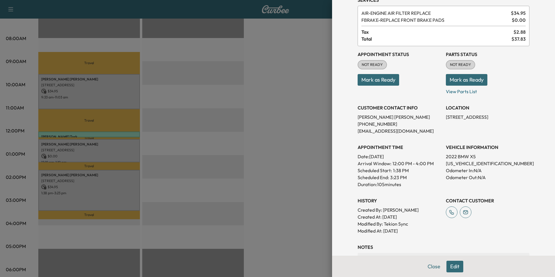
scroll to position [0, 0]
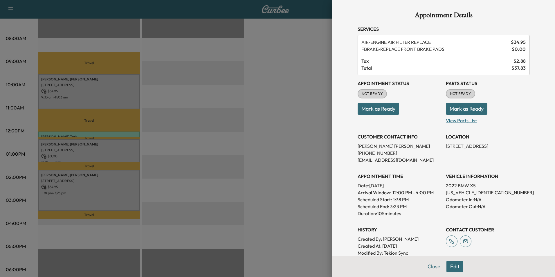
click at [453, 120] on p "View Parts List" at bounding box center [488, 119] width 84 height 9
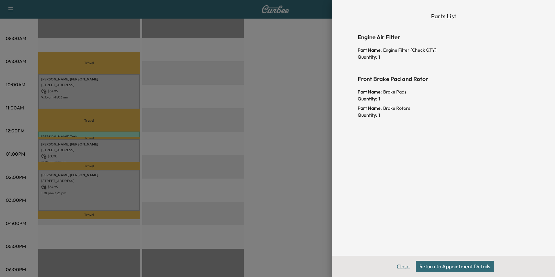
click at [399, 267] on button "Close" at bounding box center [403, 267] width 20 height 12
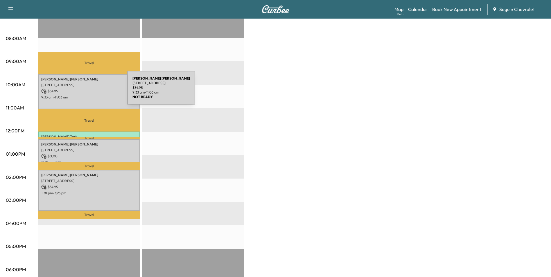
click at [84, 91] on p "$ 34.95" at bounding box center [89, 91] width 96 height 5
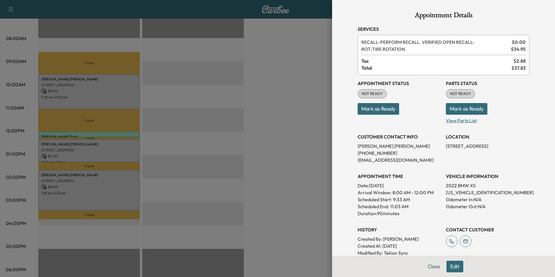
click at [446, 122] on p "View Parts List" at bounding box center [488, 119] width 84 height 9
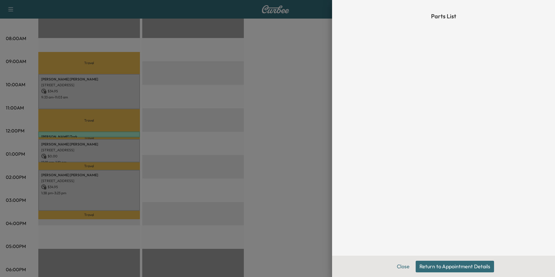
click at [446, 264] on button "Return to Appointment Details" at bounding box center [455, 267] width 78 height 12
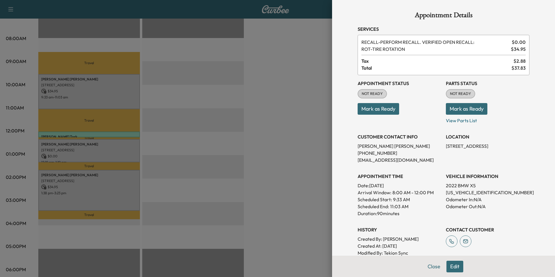
click at [455, 107] on button "Mark as Ready" at bounding box center [467, 109] width 42 height 12
click at [464, 121] on p "View Parts List" at bounding box center [488, 119] width 84 height 9
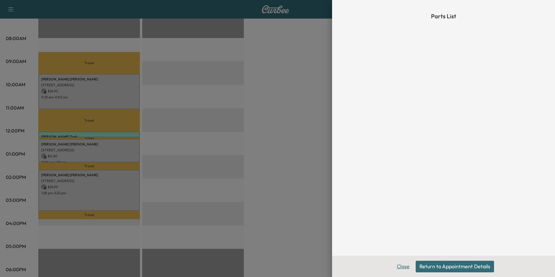
click at [402, 266] on button "Close" at bounding box center [403, 267] width 20 height 12
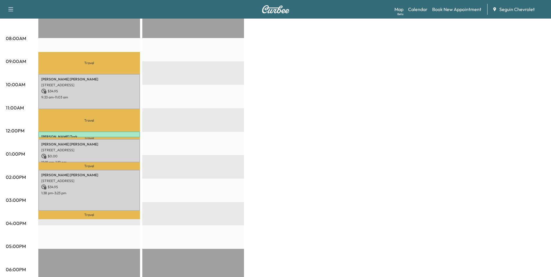
click at [133, 111] on p "Travel" at bounding box center [89, 120] width 102 height 22
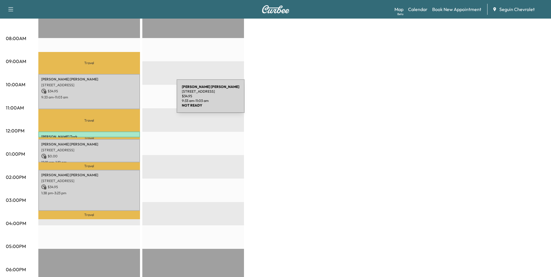
click at [133, 100] on div "[PERSON_NAME] [GEOGRAPHIC_DATA], [GEOGRAPHIC_DATA] $ 34.95 9:33 am - 11:03 am" at bounding box center [89, 91] width 102 height 35
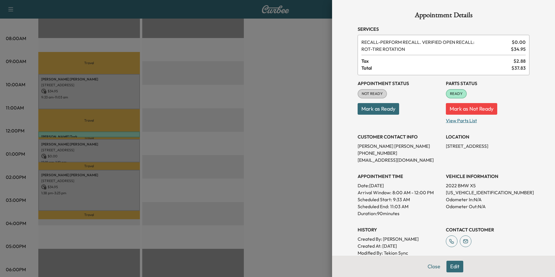
click at [462, 120] on p "View Parts List" at bounding box center [488, 119] width 84 height 9
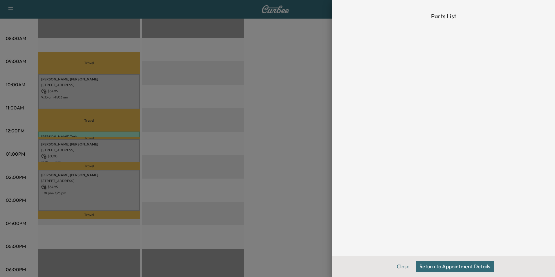
click at [464, 267] on button "Return to Appointment Details" at bounding box center [455, 267] width 78 height 12
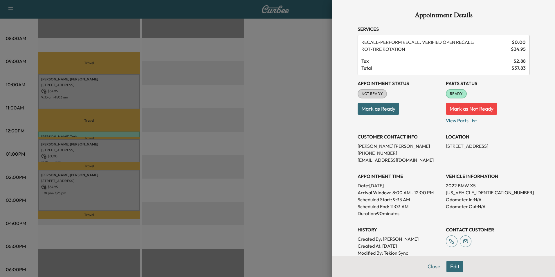
click at [468, 110] on button "Mark as Not Ready" at bounding box center [471, 109] width 51 height 12
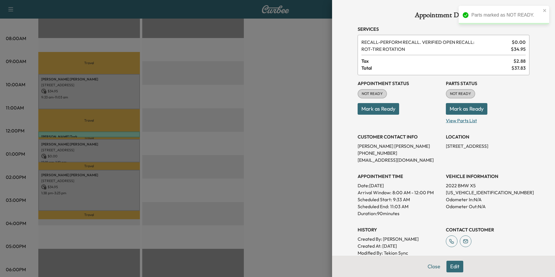
click at [469, 122] on p "View Parts List" at bounding box center [488, 119] width 84 height 9
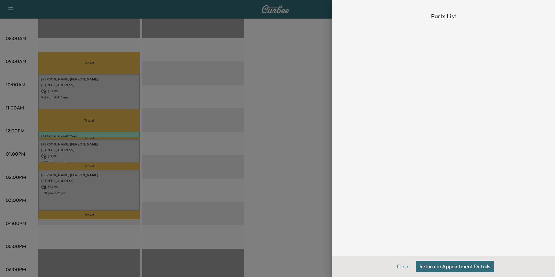
click at [441, 268] on button "Return to Appointment Details" at bounding box center [455, 267] width 78 height 12
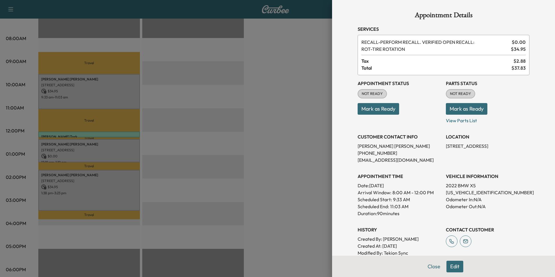
click at [308, 154] on div at bounding box center [277, 138] width 555 height 277
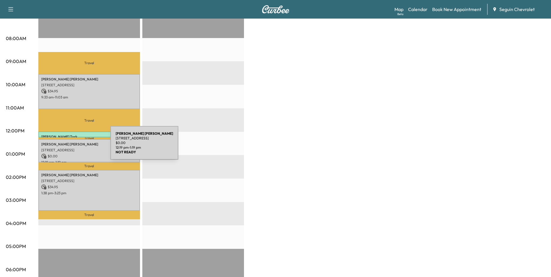
click at [67, 148] on p "[STREET_ADDRESS]" at bounding box center [89, 150] width 96 height 5
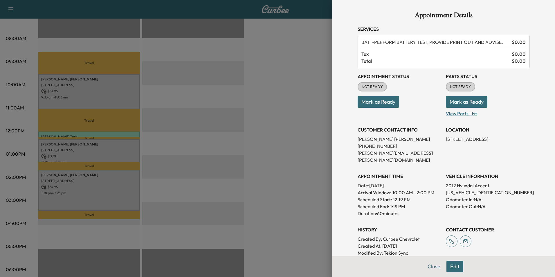
click at [448, 116] on p "View Parts List" at bounding box center [488, 112] width 84 height 9
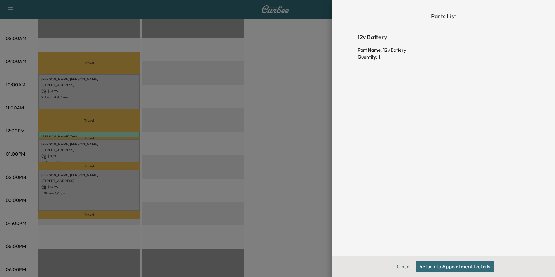
click at [433, 267] on button "Return to Appointment Details" at bounding box center [455, 267] width 78 height 12
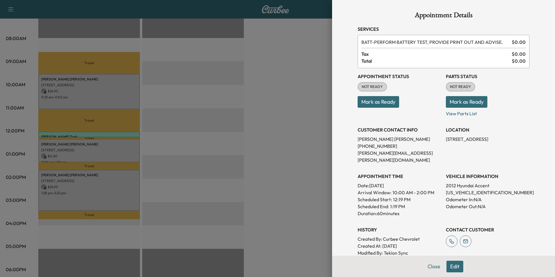
click at [467, 103] on button "Mark as Ready" at bounding box center [467, 102] width 42 height 12
click at [377, 104] on button "Mark as Ready" at bounding box center [379, 102] width 42 height 12
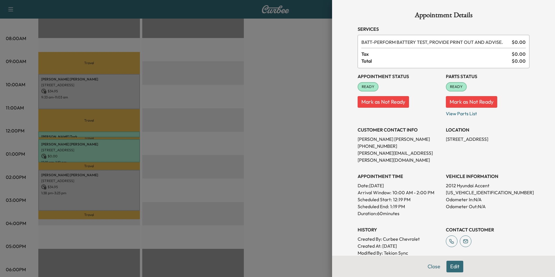
click at [295, 100] on div at bounding box center [277, 138] width 555 height 277
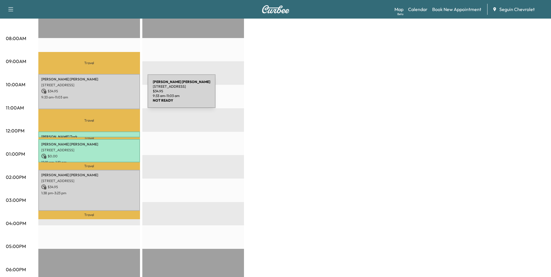
click at [104, 95] on p "9:33 am - 11:03 am" at bounding box center [89, 97] width 96 height 5
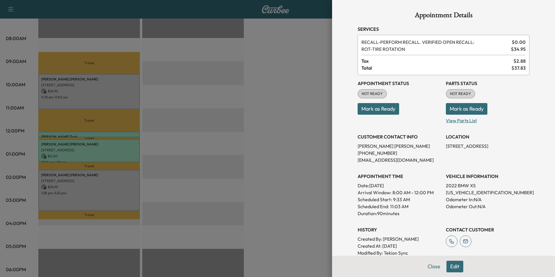
click at [457, 120] on p "View Parts List" at bounding box center [488, 119] width 84 height 9
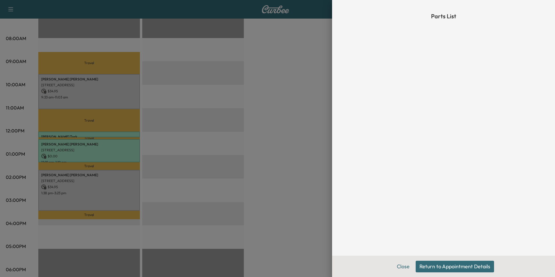
click at [437, 267] on button "Return to Appointment Details" at bounding box center [455, 267] width 78 height 12
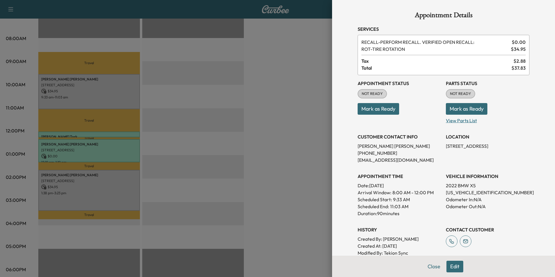
click at [461, 120] on p "View Parts List" at bounding box center [488, 119] width 84 height 9
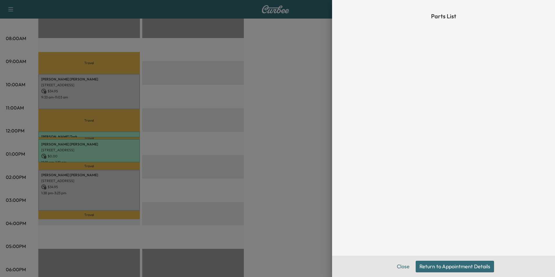
click at [427, 268] on button "Return to Appointment Details" at bounding box center [455, 267] width 78 height 12
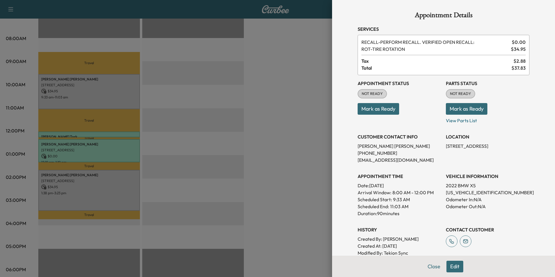
click at [461, 111] on button "Mark as Ready" at bounding box center [467, 109] width 42 height 12
click at [379, 110] on button "Mark as Ready" at bounding box center [379, 109] width 42 height 12
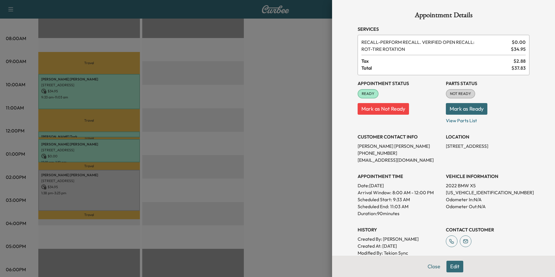
click at [312, 121] on div at bounding box center [277, 138] width 555 height 277
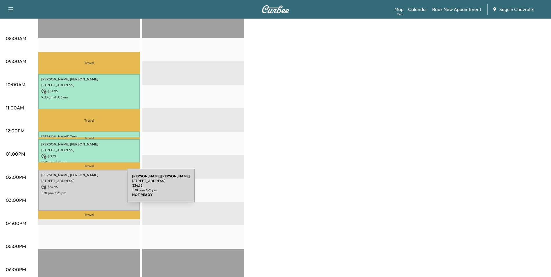
click at [83, 191] on p "1:38 pm - 3:23 pm" at bounding box center [89, 193] width 96 height 5
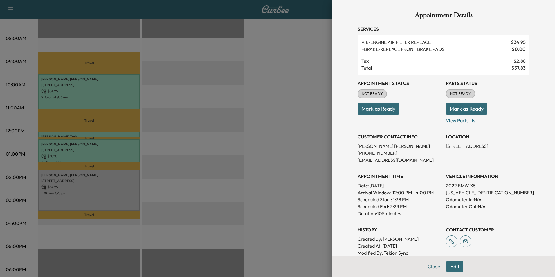
click at [458, 122] on p "View Parts List" at bounding box center [488, 119] width 84 height 9
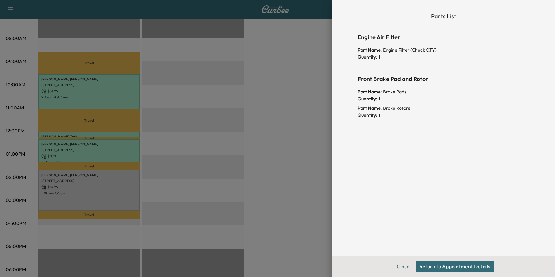
click at [453, 268] on button "Return to Appointment Details" at bounding box center [455, 267] width 78 height 12
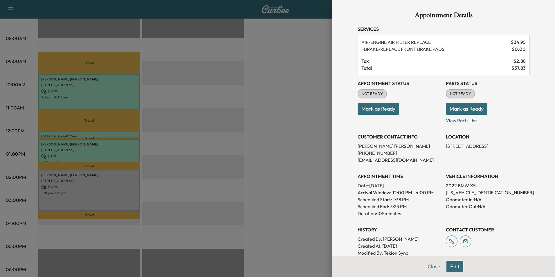
click at [456, 110] on button "Mark as Ready" at bounding box center [467, 109] width 42 height 12
click at [383, 111] on button "Mark as Ready" at bounding box center [379, 109] width 42 height 12
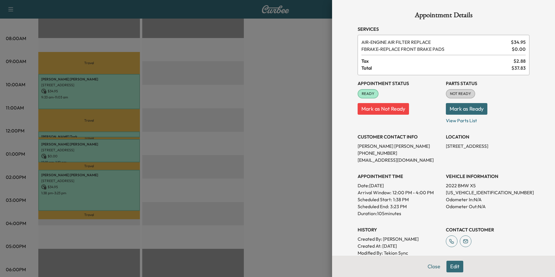
click at [309, 113] on div at bounding box center [277, 138] width 555 height 277
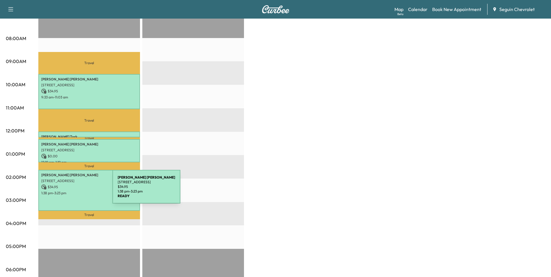
click at [69, 191] on p "1:38 pm - 3:23 pm" at bounding box center [89, 193] width 96 height 5
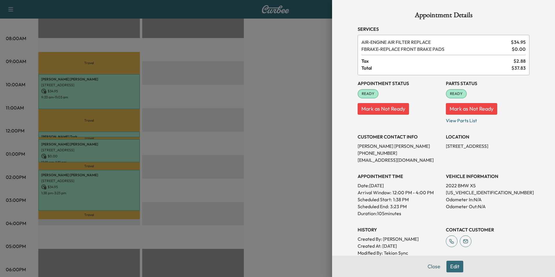
click at [451, 264] on button "Edit" at bounding box center [454, 267] width 17 height 12
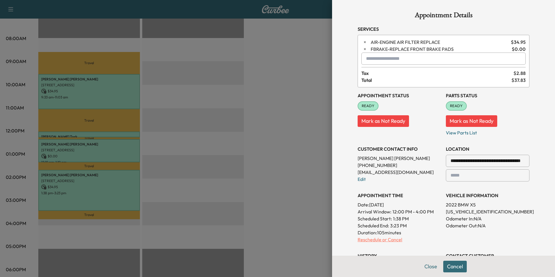
click at [376, 239] on p "Reschedule or Cancel" at bounding box center [400, 239] width 84 height 7
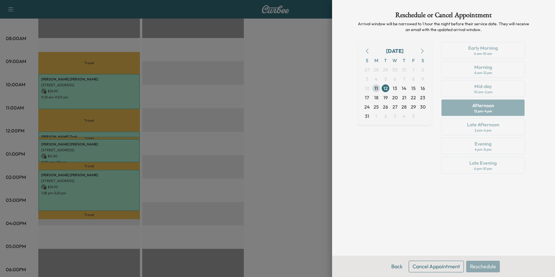
click at [377, 90] on span "11" at bounding box center [375, 88] width 3 height 7
click at [430, 163] on div "[DATE] S M T W T F S 27 28 29 30 31 1 2 3 4 5 6 7 8 9 10 11 12 13 14 15 16 17 1…" at bounding box center [395, 109] width 74 height 134
click at [399, 268] on button "Back" at bounding box center [397, 267] width 19 height 12
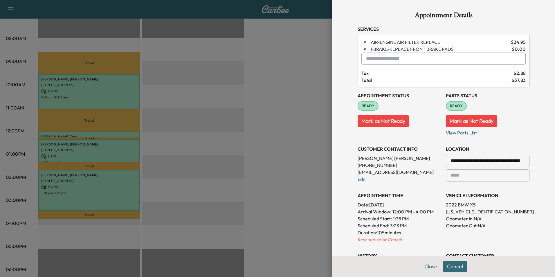
click at [308, 176] on div at bounding box center [277, 138] width 555 height 277
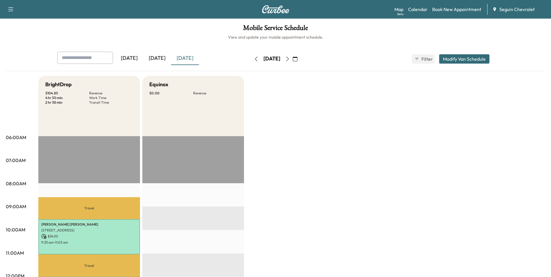
click at [155, 58] on div "[DATE]" at bounding box center [157, 58] width 28 height 13
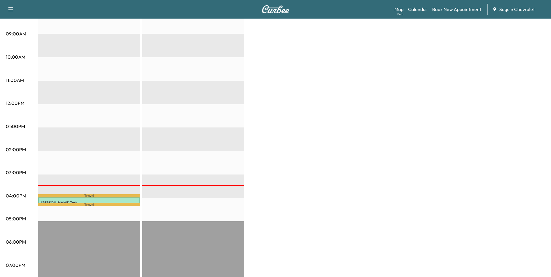
scroll to position [240, 0]
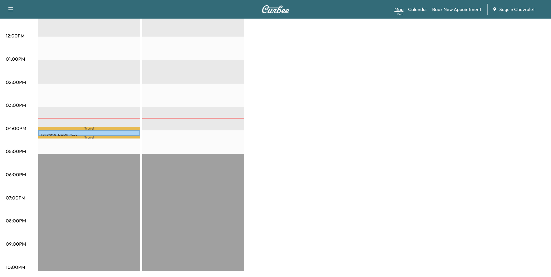
click at [402, 10] on link "Map Beta" at bounding box center [398, 9] width 9 height 7
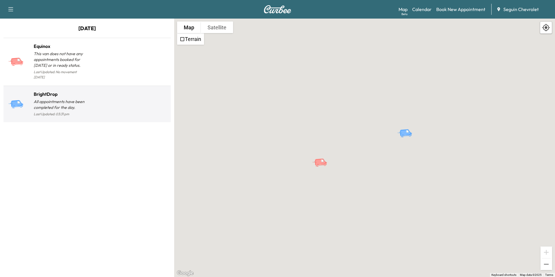
click at [44, 91] on h1 "BrightDrop" at bounding box center [60, 94] width 53 height 7
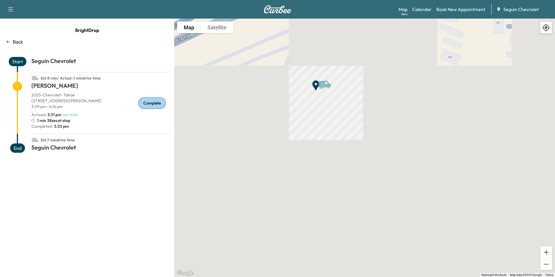
drag, startPoint x: 330, startPoint y: 46, endPoint x: 352, endPoint y: 141, distance: 97.7
click at [352, 141] on div "To activate drag with keyboard, press Alt + Enter. Once in keyboard drag state,…" at bounding box center [364, 148] width 381 height 258
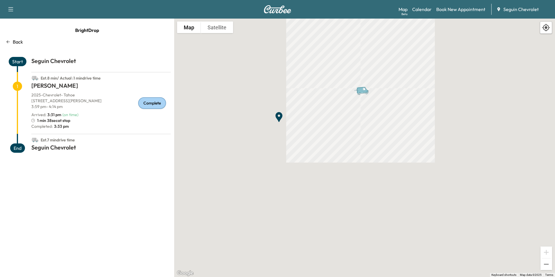
drag, startPoint x: 318, startPoint y: 71, endPoint x: 354, endPoint y: 157, distance: 93.9
click at [354, 161] on div "To activate drag with keyboard, press Alt + Enter. Once in keyboard drag state,…" at bounding box center [364, 148] width 381 height 258
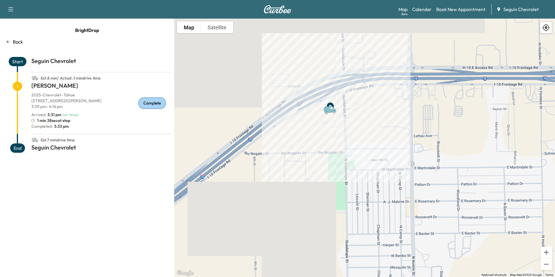
drag, startPoint x: 348, startPoint y: 170, endPoint x: 324, endPoint y: 125, distance: 51.4
click at [324, 125] on div "To activate drag with keyboard, press Alt + Enter. Once in keyboard drag state,…" at bounding box center [364, 148] width 381 height 258
click at [12, 12] on icon "button" at bounding box center [10, 9] width 7 height 7
click at [39, 10] on div "Support Log Out Map Beta Calendar Book New Appointment Seguin Chevrolet" at bounding box center [277, 9] width 555 height 19
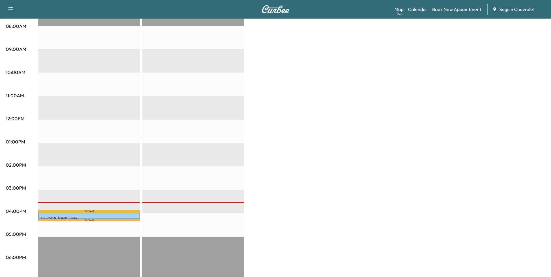
scroll to position [124, 0]
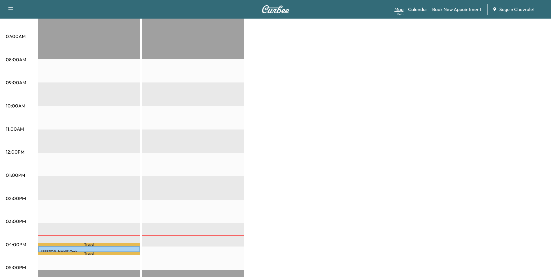
click at [398, 8] on link "Map Beta" at bounding box center [398, 9] width 9 height 7
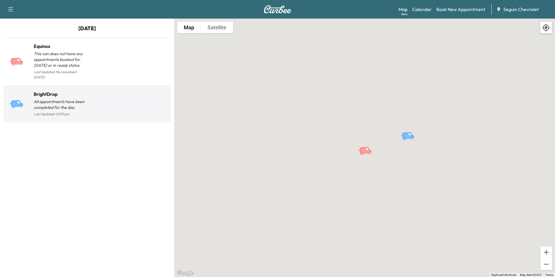
click at [64, 102] on p "All appointments have been completed for the day." at bounding box center [60, 105] width 53 height 12
